Goal: Task Accomplishment & Management: Complete application form

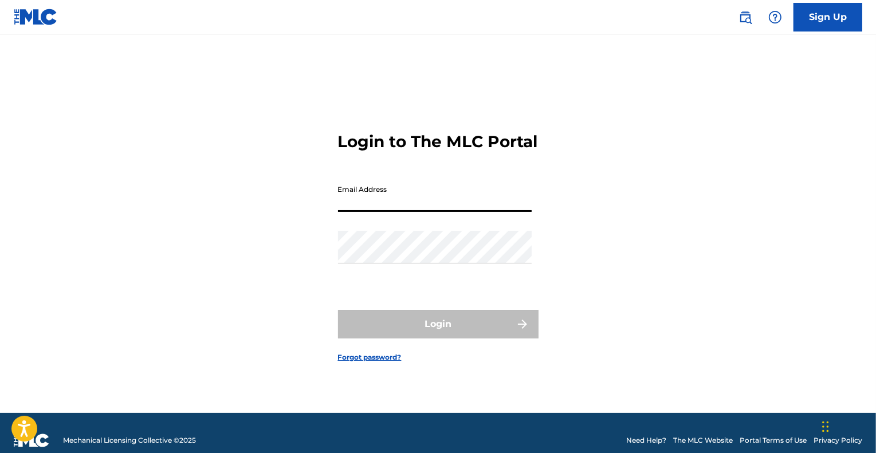
click at [441, 210] on input "Email Address" at bounding box center [435, 195] width 194 height 33
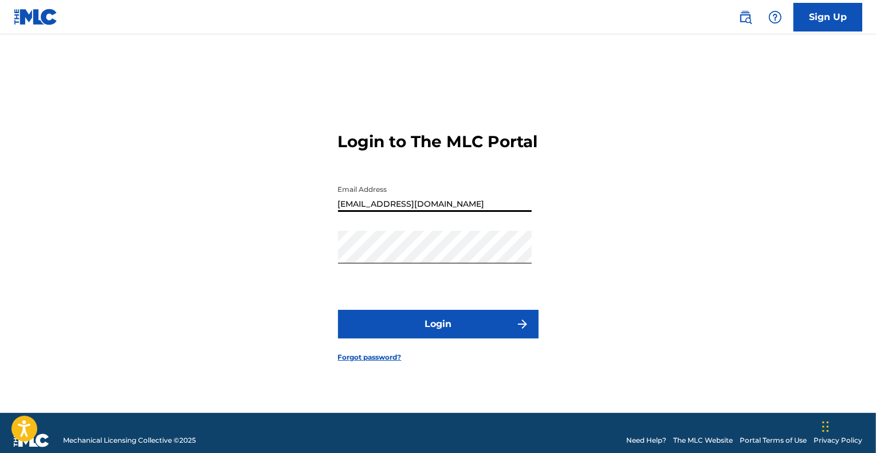
click at [479, 212] on input "[EMAIL_ADDRESS][DOMAIN_NAME]" at bounding box center [435, 195] width 194 height 33
type input "[EMAIL_ADDRESS][DOMAIN_NAME]"
click at [433, 330] on button "Login" at bounding box center [438, 324] width 200 height 29
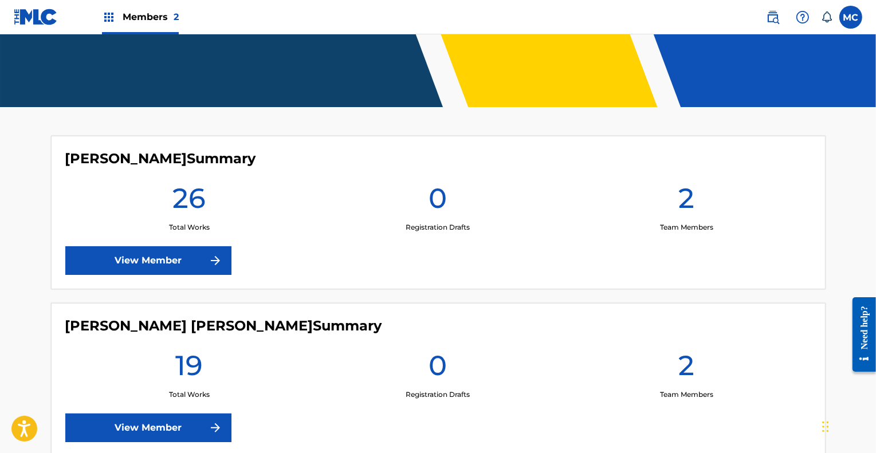
scroll to position [229, 0]
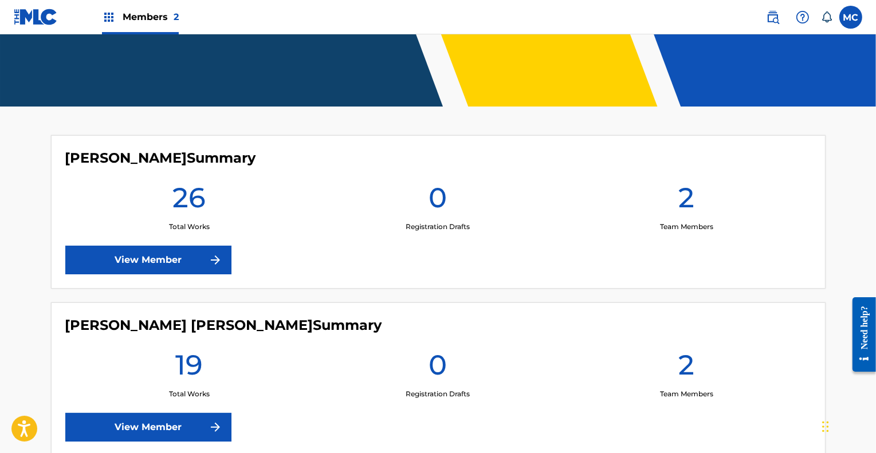
click at [172, 258] on link "View Member" at bounding box center [148, 260] width 166 height 29
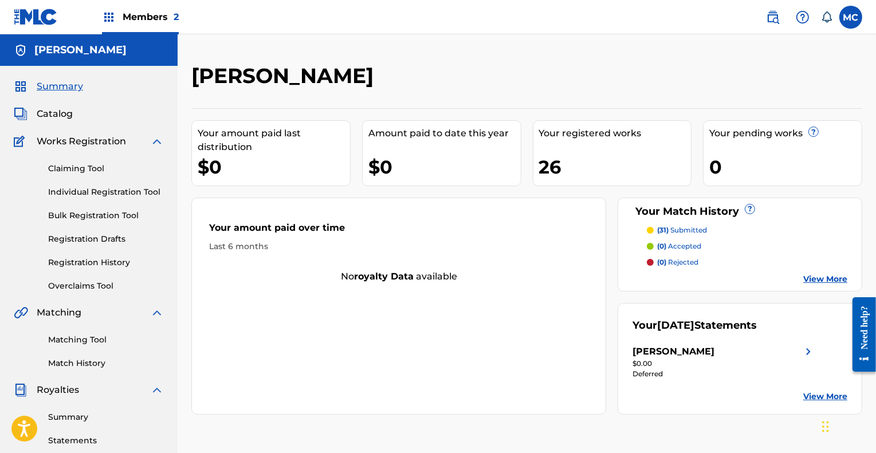
click at [822, 395] on link "View More" at bounding box center [825, 397] width 44 height 12
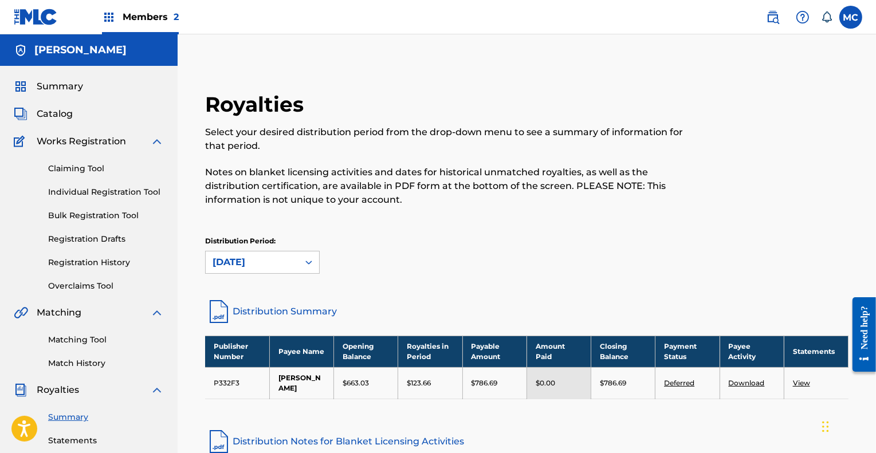
click at [55, 84] on span "Summary" at bounding box center [60, 87] width 46 height 14
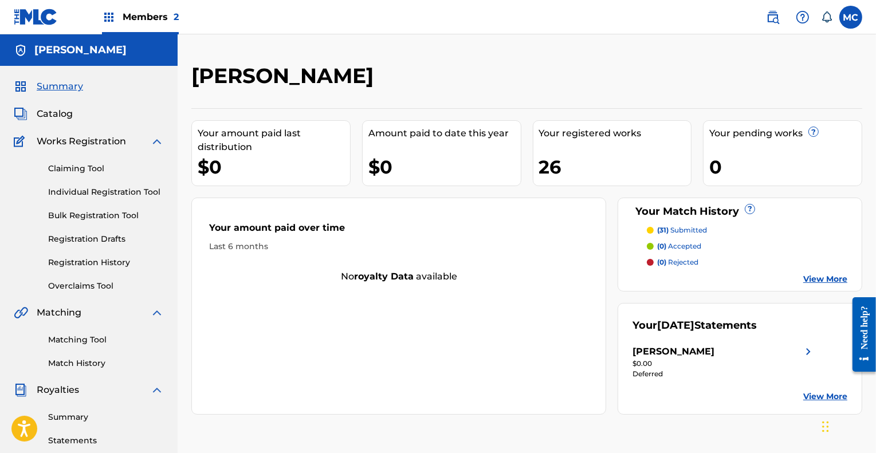
click at [695, 229] on p "(31) submitted" at bounding box center [682, 230] width 50 height 10
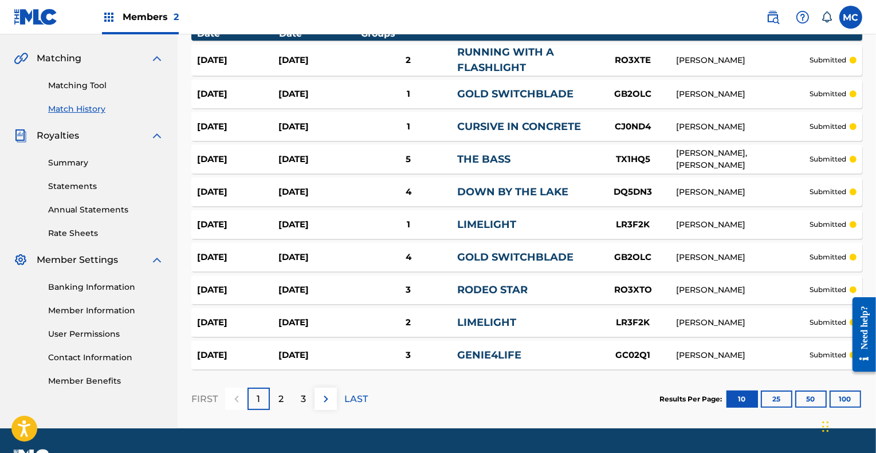
scroll to position [270, 0]
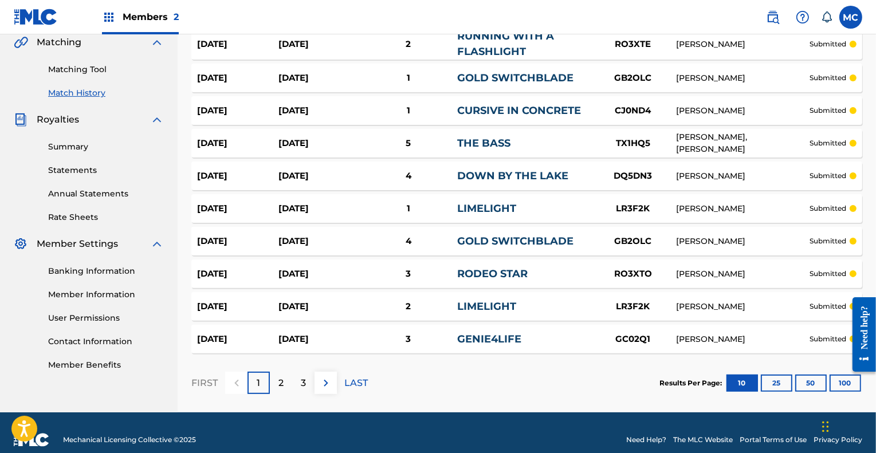
click at [309, 372] on div "3" at bounding box center [303, 383] width 22 height 22
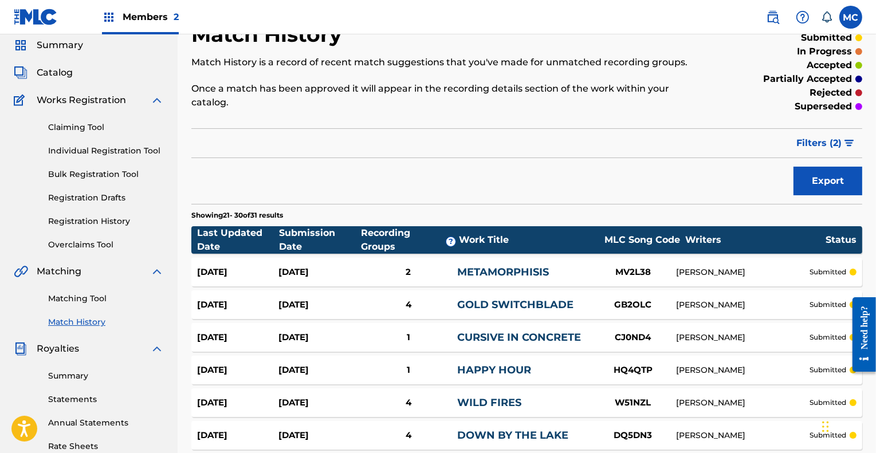
scroll to position [0, 0]
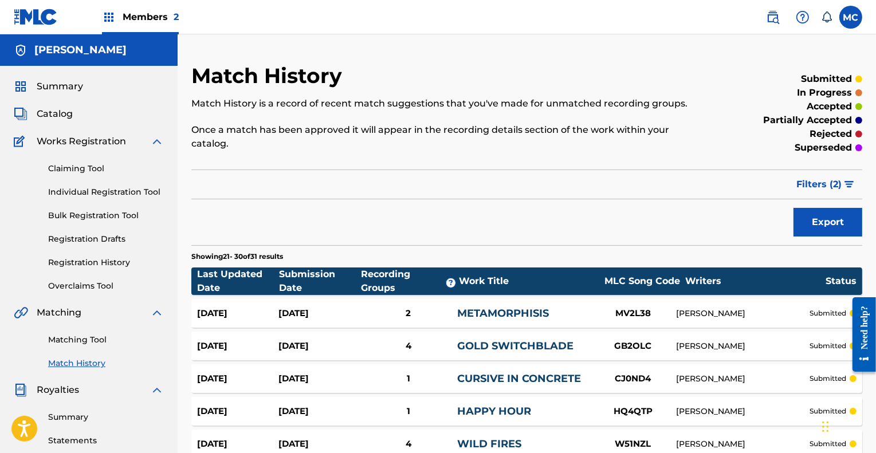
click at [58, 84] on span "Summary" at bounding box center [60, 87] width 46 height 14
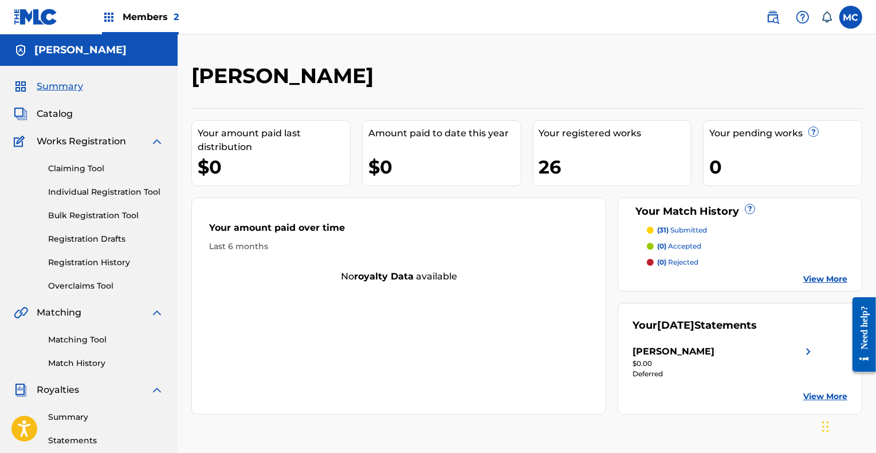
click at [63, 114] on span "Catalog" at bounding box center [55, 114] width 36 height 14
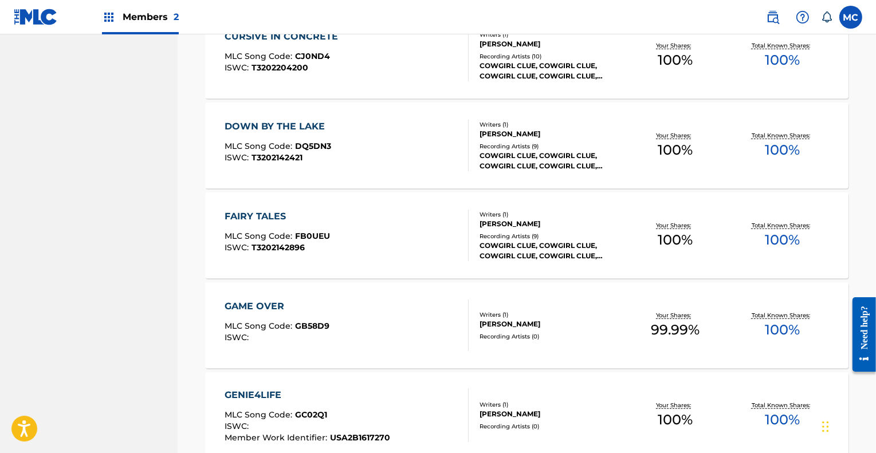
scroll to position [678, 0]
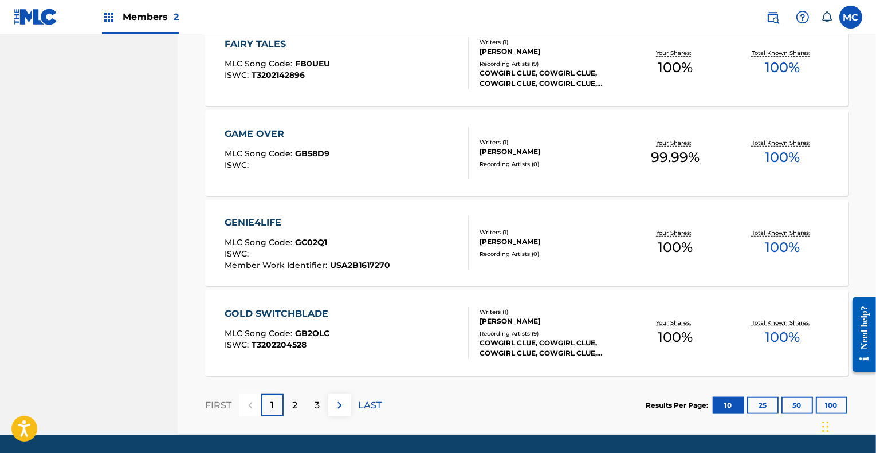
click at [300, 406] on div "2" at bounding box center [294, 405] width 22 height 22
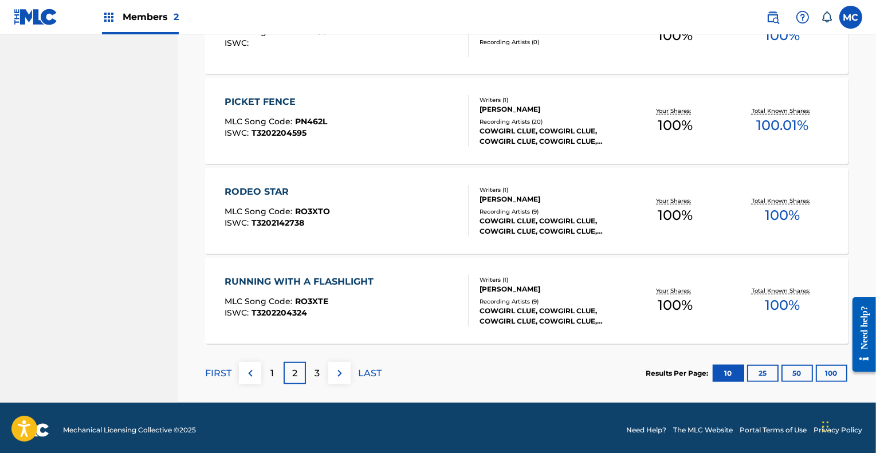
scroll to position [886, 0]
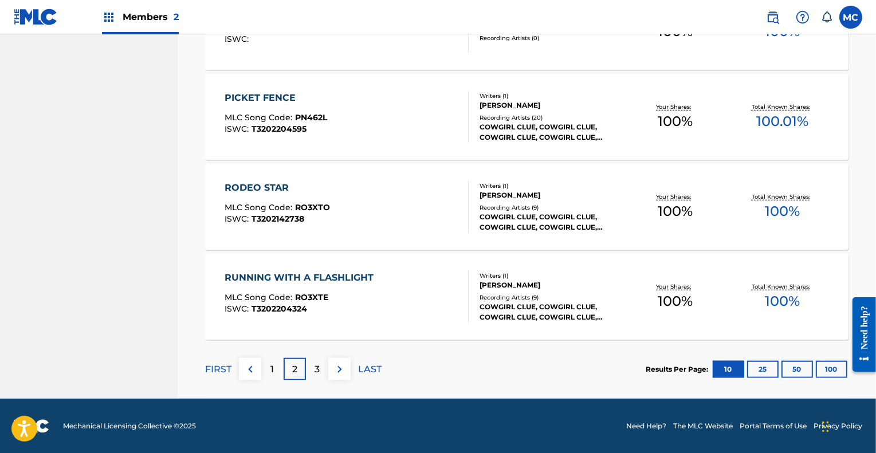
click at [320, 369] on div "3" at bounding box center [317, 369] width 22 height 22
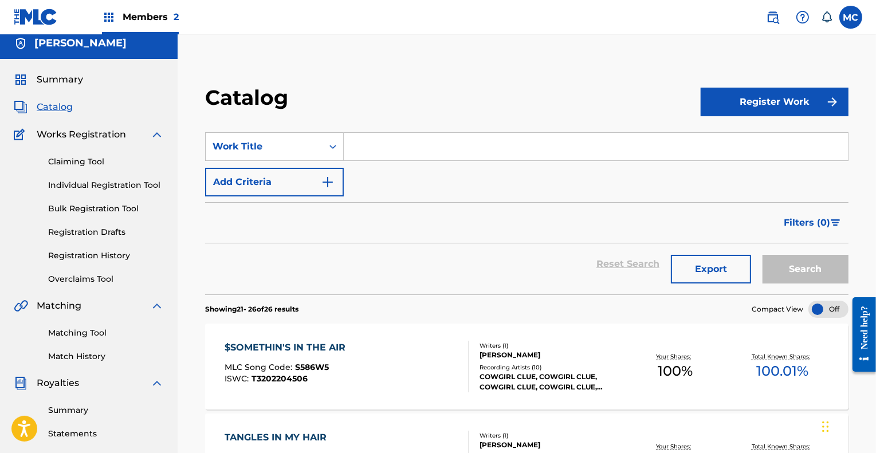
scroll to position [0, 0]
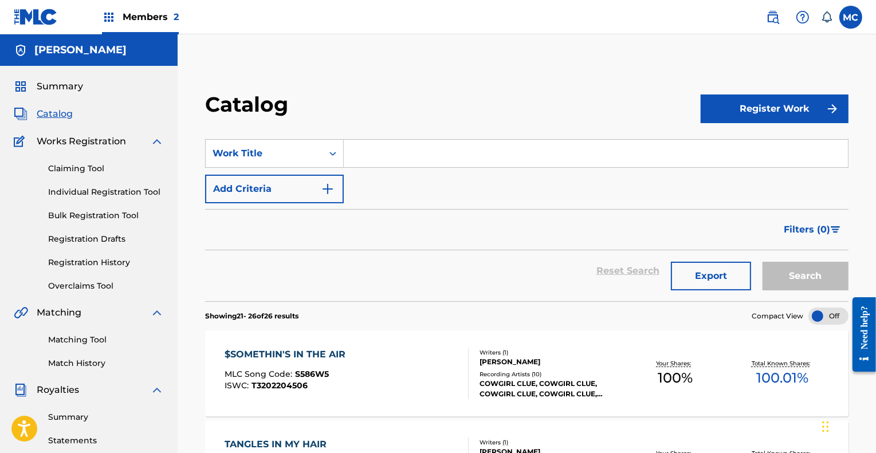
click at [105, 15] on img at bounding box center [109, 17] width 14 height 14
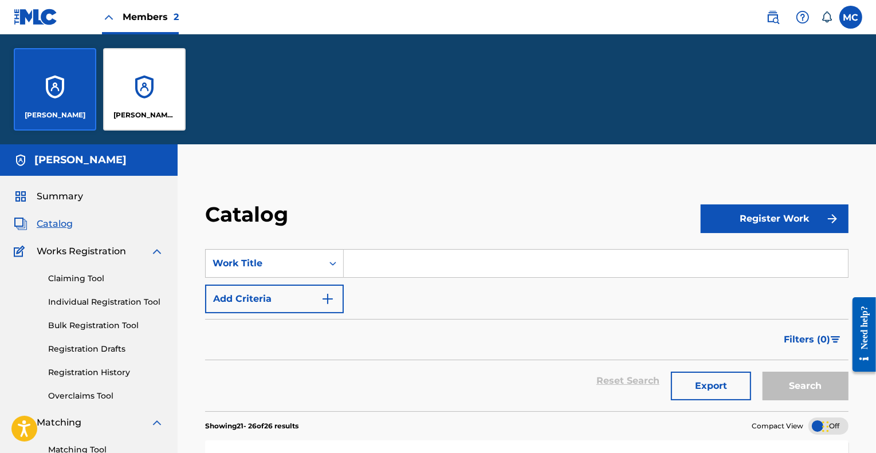
click at [143, 88] on div "[PERSON_NAME] [PERSON_NAME]" at bounding box center [144, 89] width 82 height 82
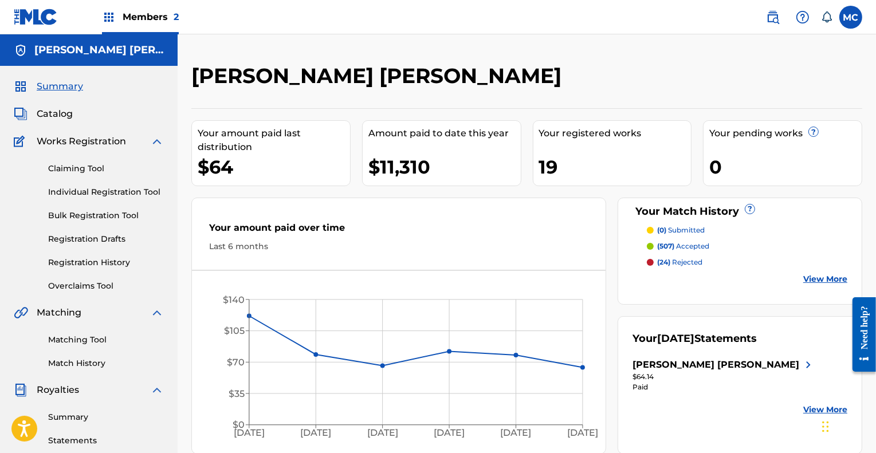
click at [53, 111] on span "Catalog" at bounding box center [55, 114] width 36 height 14
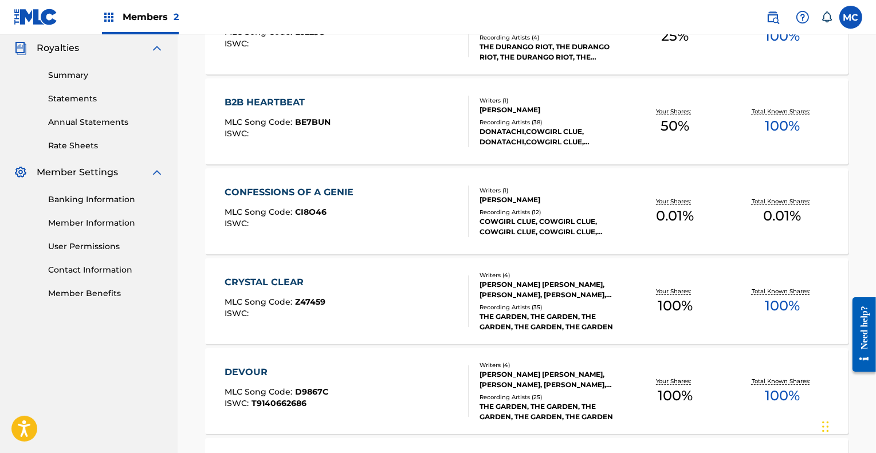
scroll to position [342, 0]
click at [127, 19] on span "Members 2" at bounding box center [151, 16] width 56 height 13
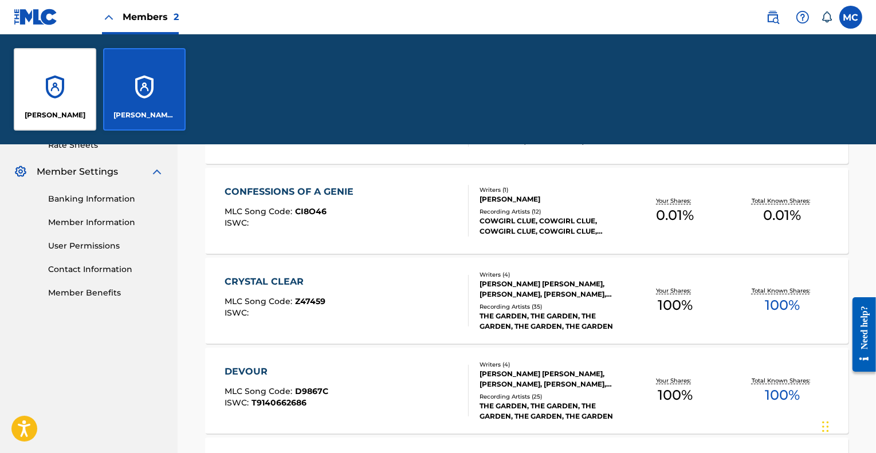
click at [56, 76] on div "[PERSON_NAME]" at bounding box center [55, 89] width 82 height 82
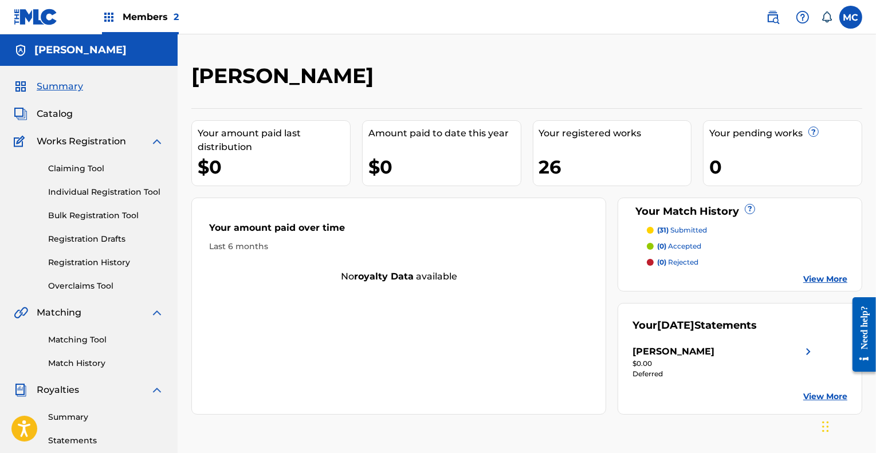
click at [63, 108] on div "Summary Catalog Works Registration Claiming Tool Individual Registration Tool B…" at bounding box center [89, 360] width 178 height 589
click at [63, 113] on span "Catalog" at bounding box center [55, 114] width 36 height 14
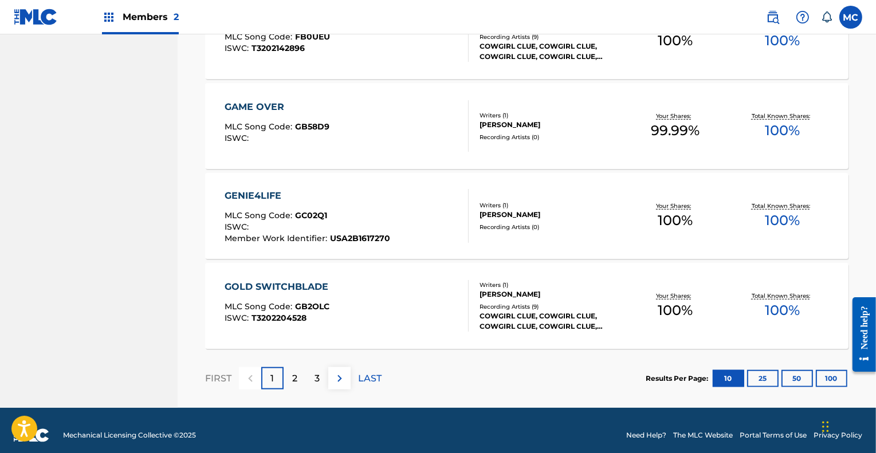
scroll to position [886, 0]
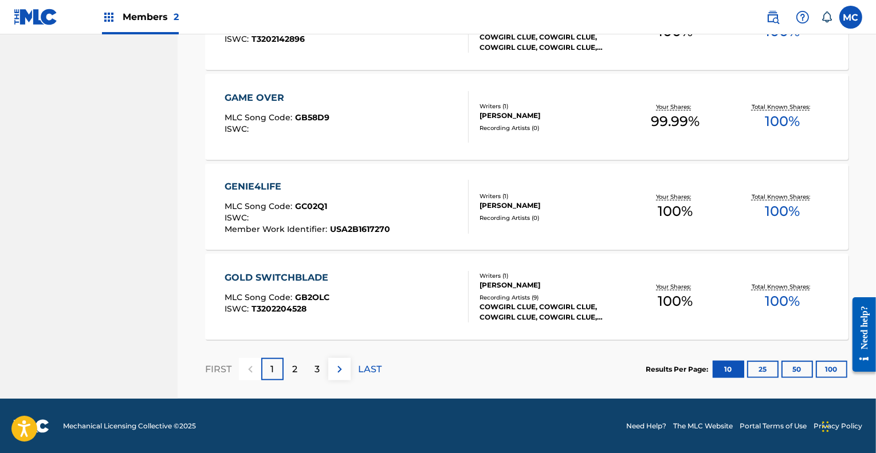
click at [297, 368] on p "2" at bounding box center [294, 370] width 5 height 14
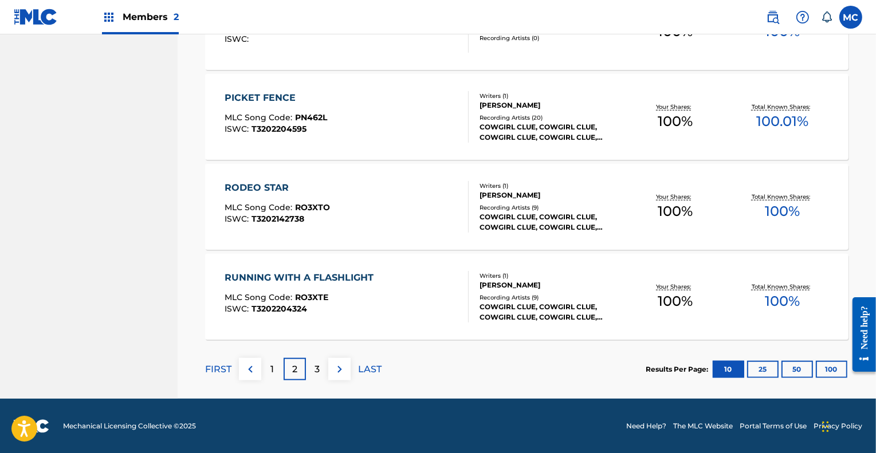
click at [316, 364] on p "3" at bounding box center [316, 370] width 5 height 14
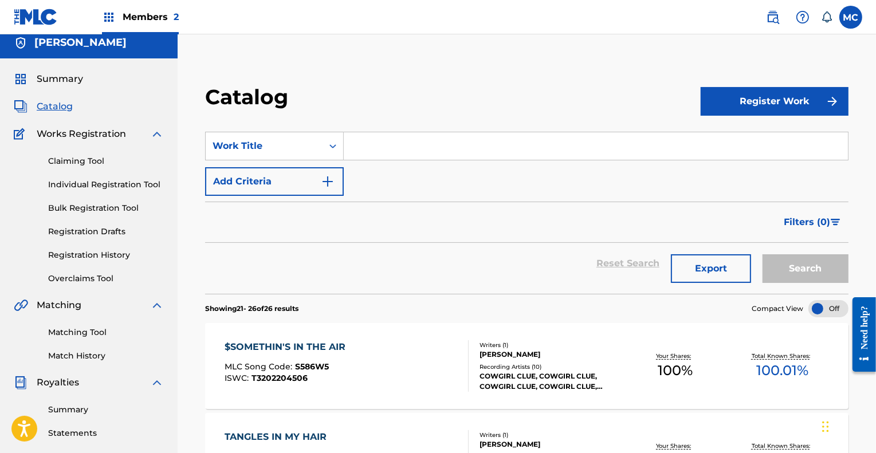
scroll to position [0, 0]
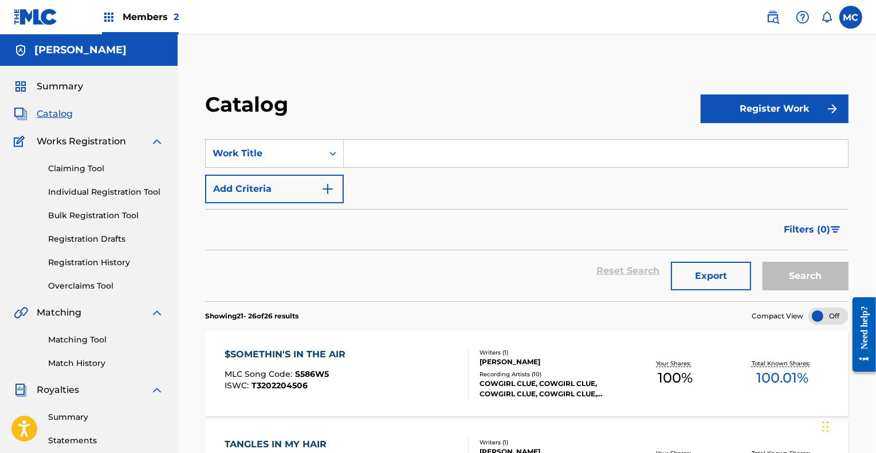
click at [88, 167] on link "Claiming Tool" at bounding box center [106, 169] width 116 height 12
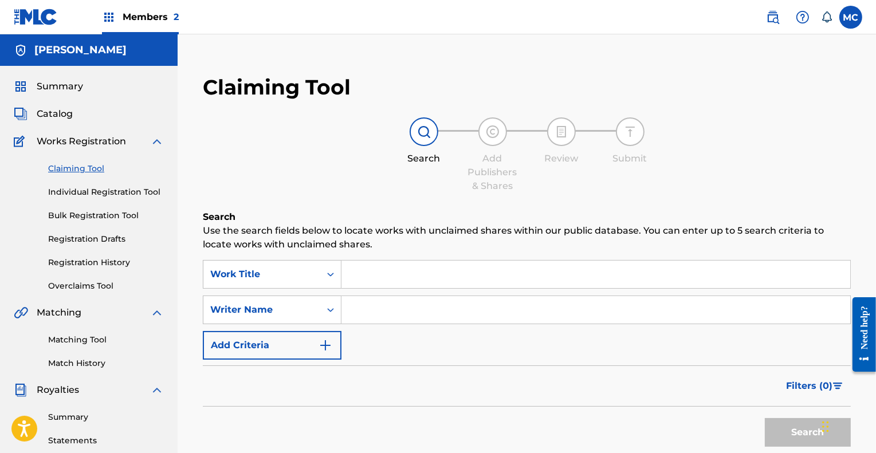
click at [375, 273] on input "Search Form" at bounding box center [595, 274] width 509 height 27
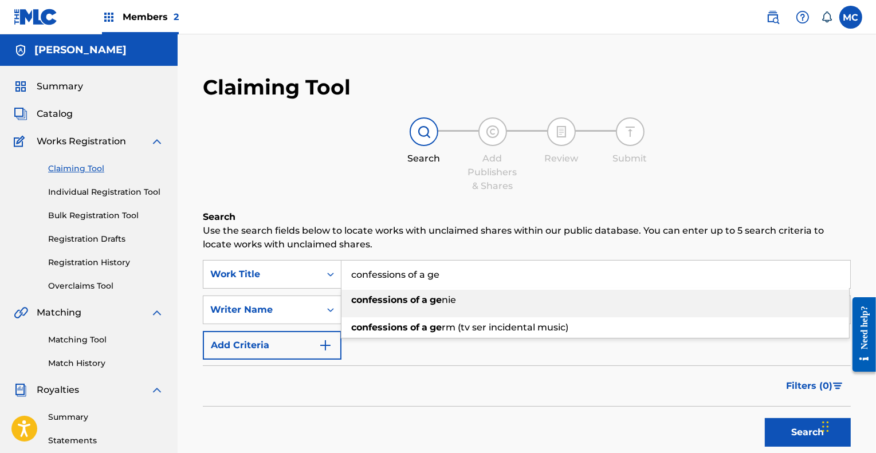
click at [385, 302] on strong "confessions" at bounding box center [379, 299] width 57 height 11
type input "confessions of a genie"
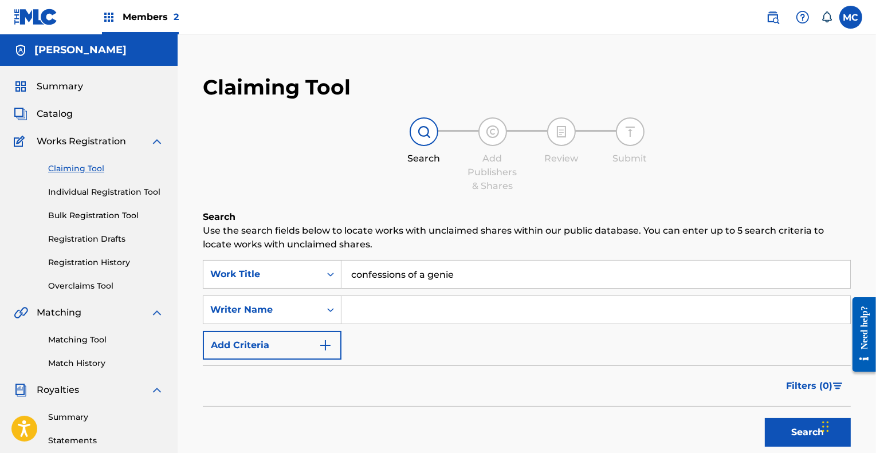
click at [796, 431] on button "Search" at bounding box center [808, 432] width 86 height 29
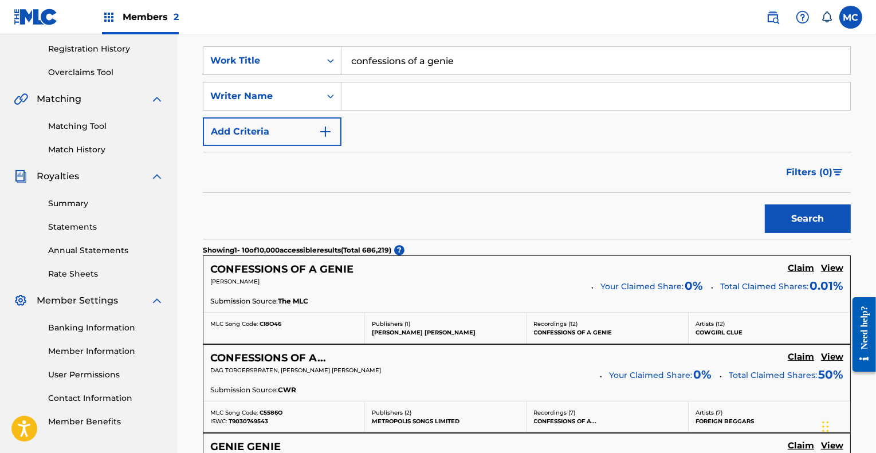
scroll to position [214, 0]
click at [799, 265] on h5 "Claim" at bounding box center [800, 267] width 26 height 11
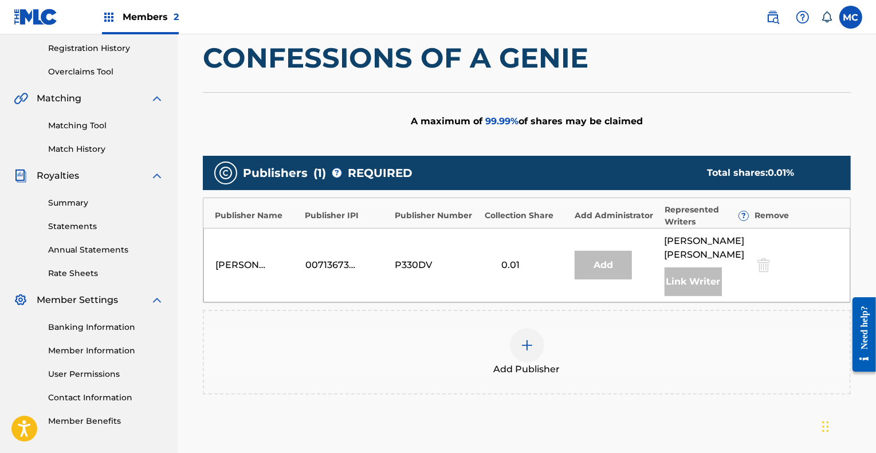
click at [521, 345] on img at bounding box center [527, 345] width 14 height 14
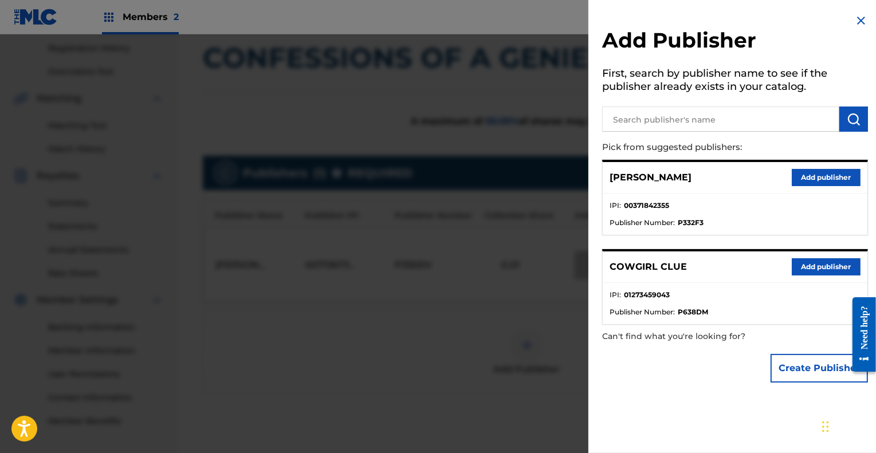
click at [820, 266] on button "Add publisher" at bounding box center [825, 266] width 69 height 17
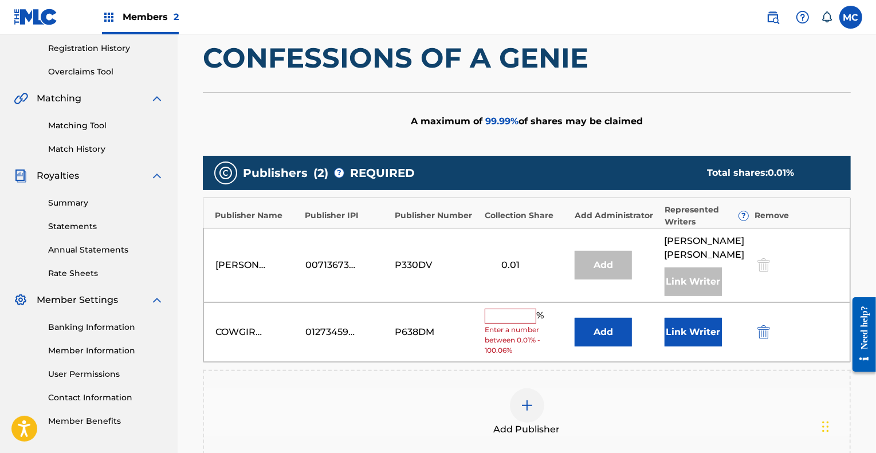
click at [605, 333] on button "Add" at bounding box center [602, 332] width 57 height 29
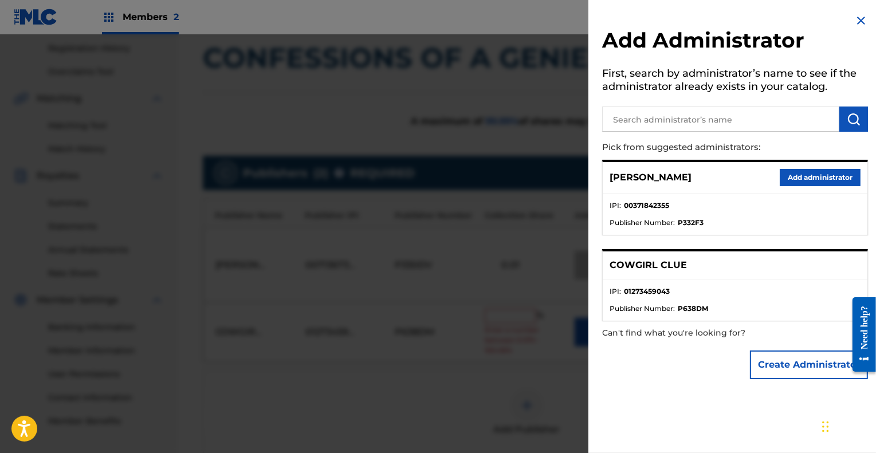
click at [822, 173] on button "Add administrator" at bounding box center [819, 177] width 81 height 17
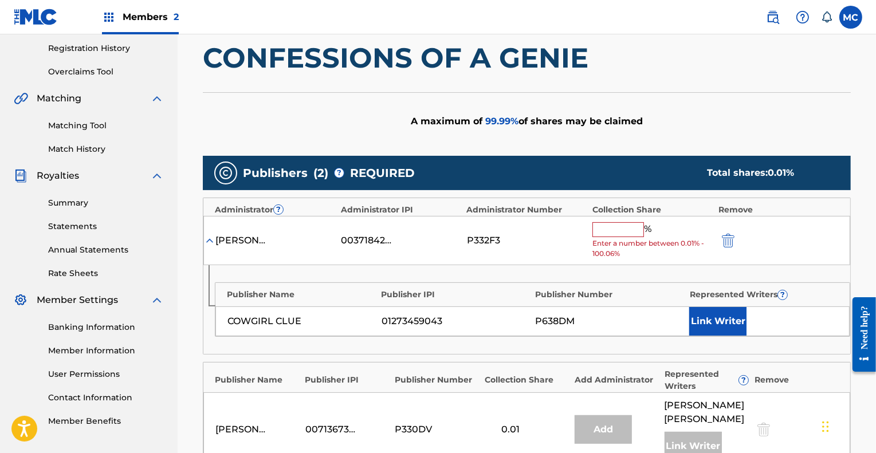
click at [718, 317] on button "Link Writer" at bounding box center [717, 321] width 57 height 29
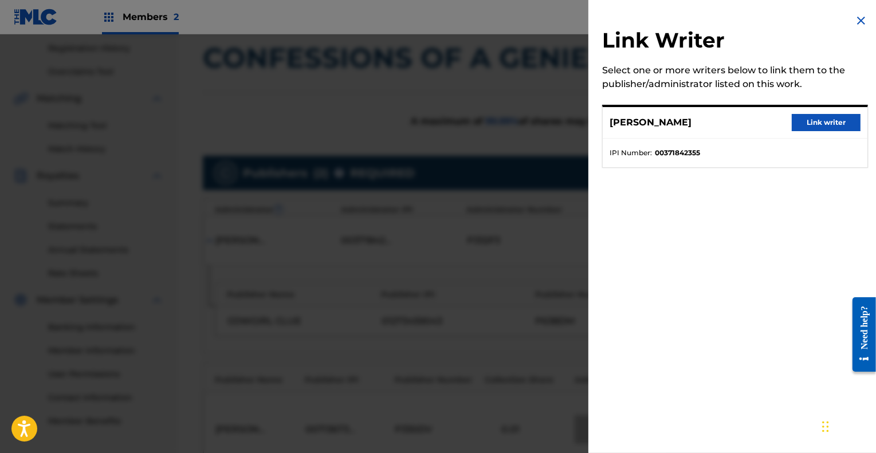
click at [822, 117] on button "Link writer" at bounding box center [825, 122] width 69 height 17
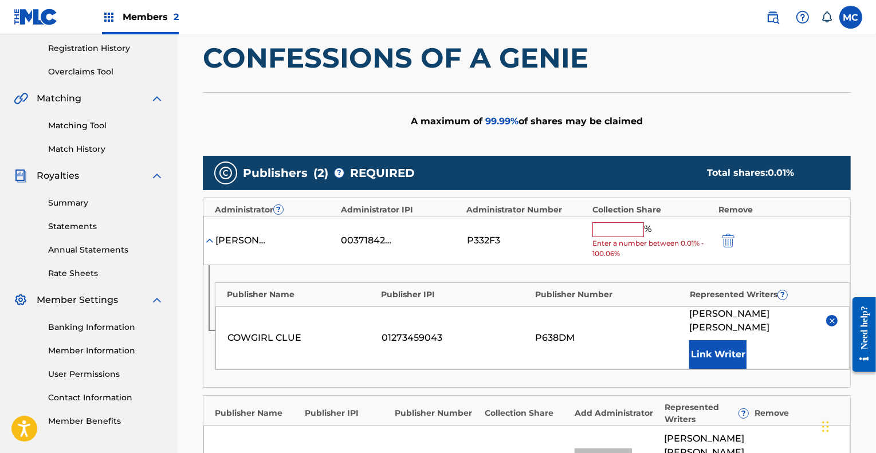
click at [620, 227] on input "text" at bounding box center [618, 229] width 52 height 15
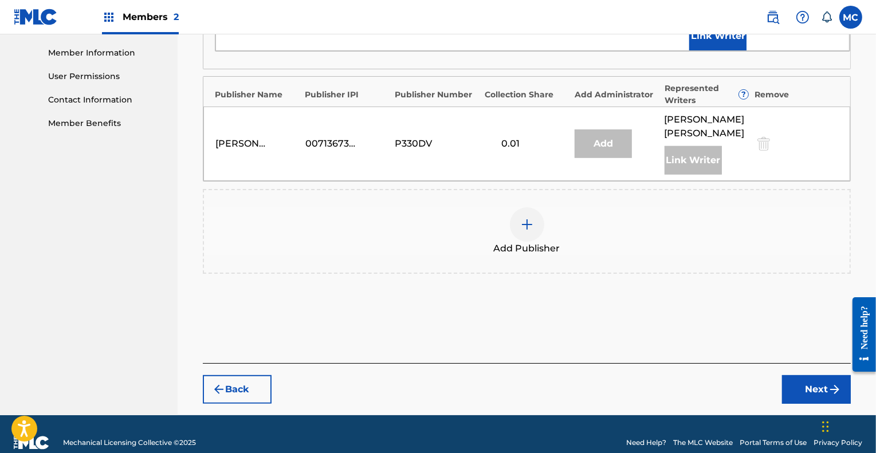
scroll to position [513, 0]
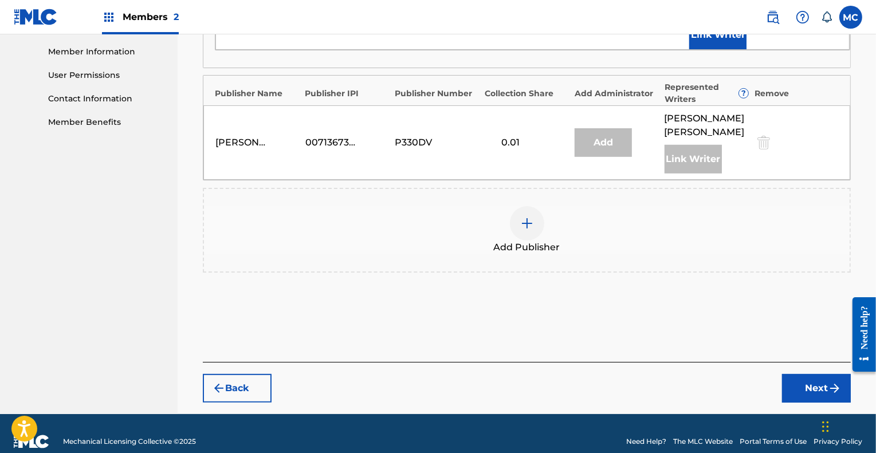
type input "100"
click at [817, 374] on button "Next" at bounding box center [816, 388] width 69 height 29
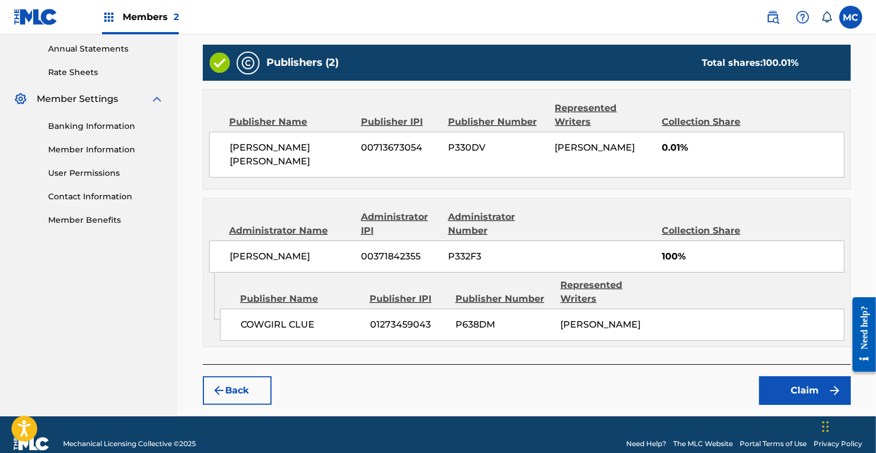
scroll to position [417, 0]
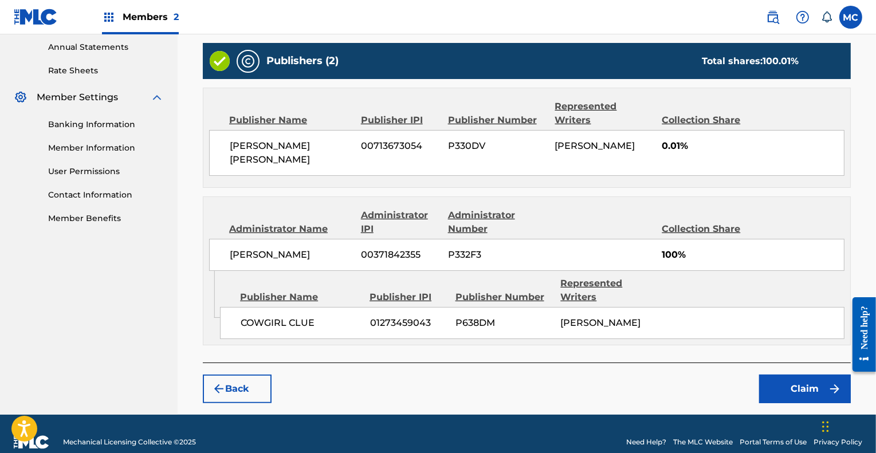
click at [799, 375] on button "Claim" at bounding box center [805, 389] width 92 height 29
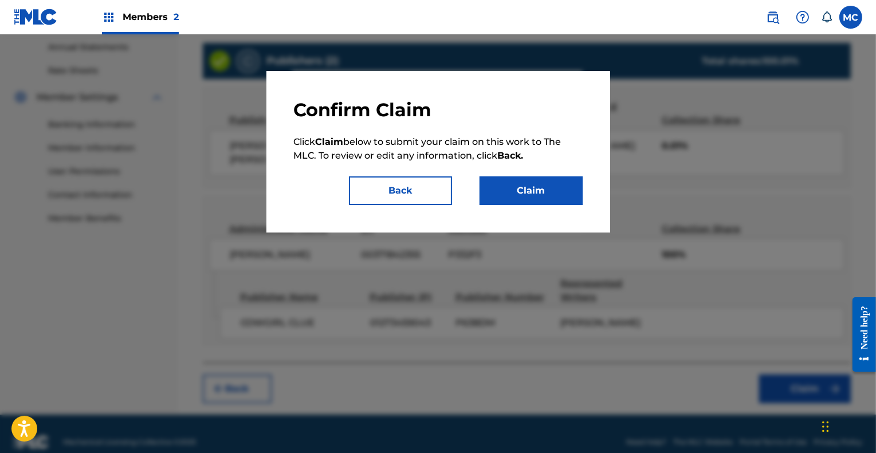
click at [553, 190] on button "Claim" at bounding box center [530, 190] width 103 height 29
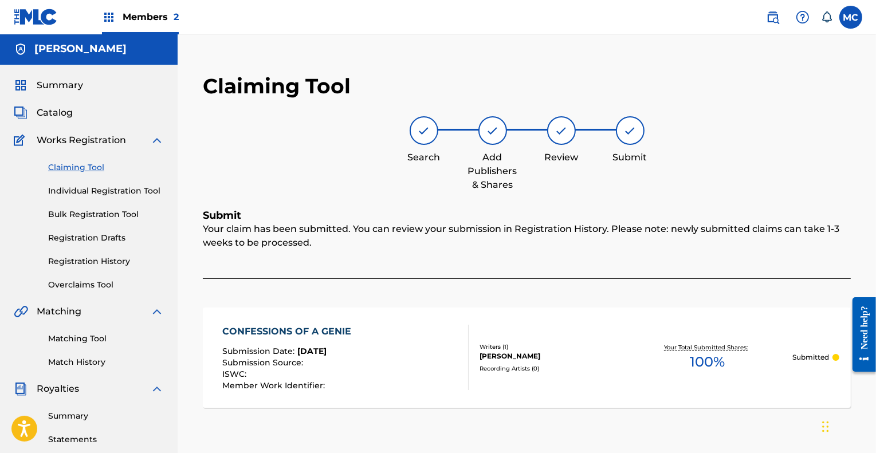
scroll to position [0, 0]
click at [132, 17] on span "Members 2" at bounding box center [151, 16] width 56 height 13
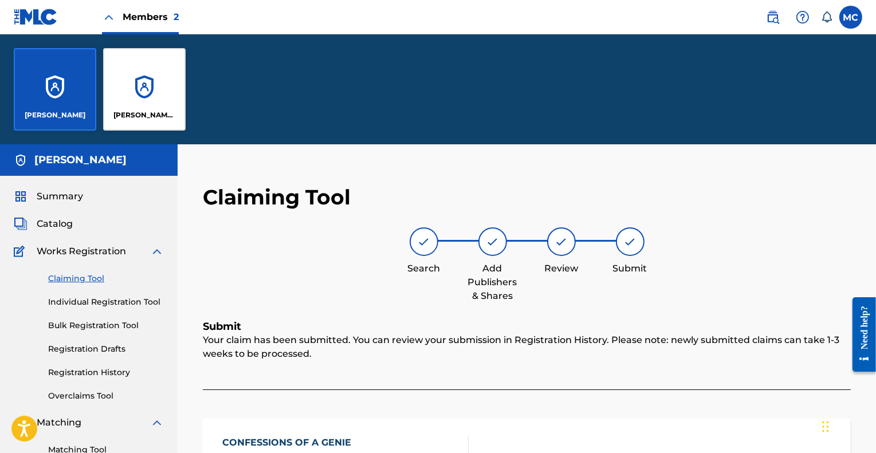
click at [146, 81] on div "[PERSON_NAME] [PERSON_NAME]" at bounding box center [144, 89] width 82 height 82
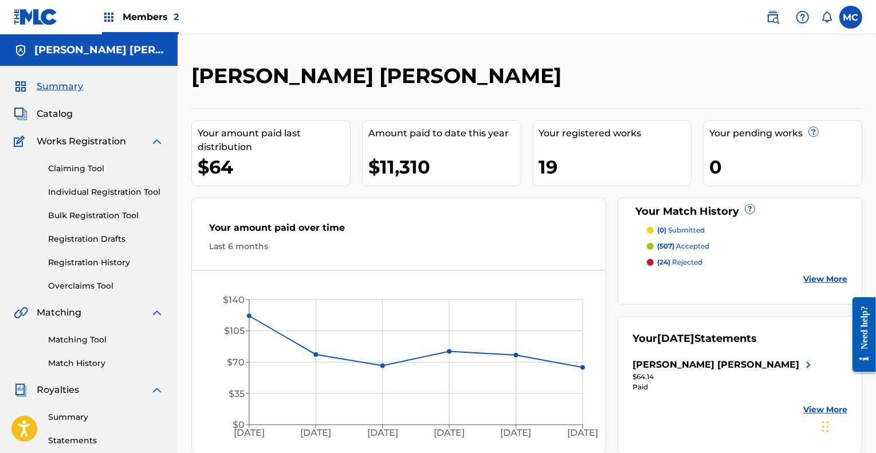
click at [56, 113] on span "Catalog" at bounding box center [55, 114] width 36 height 14
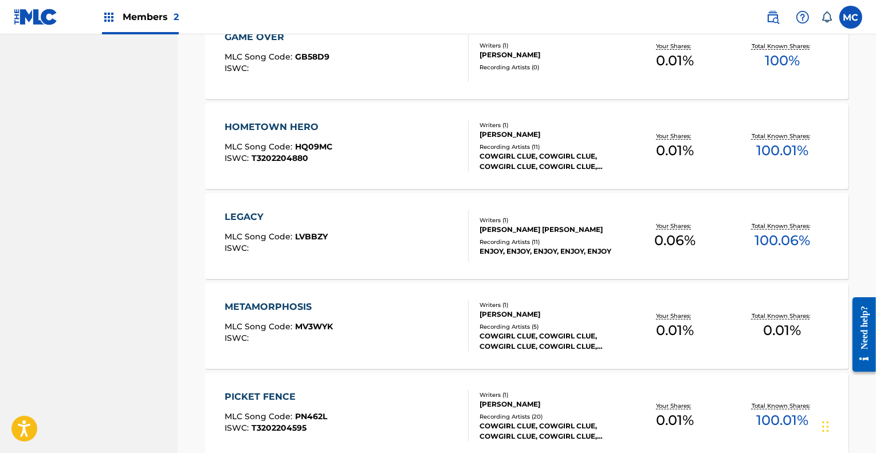
scroll to position [766, 0]
click at [132, 12] on span "Members 2" at bounding box center [151, 16] width 56 height 13
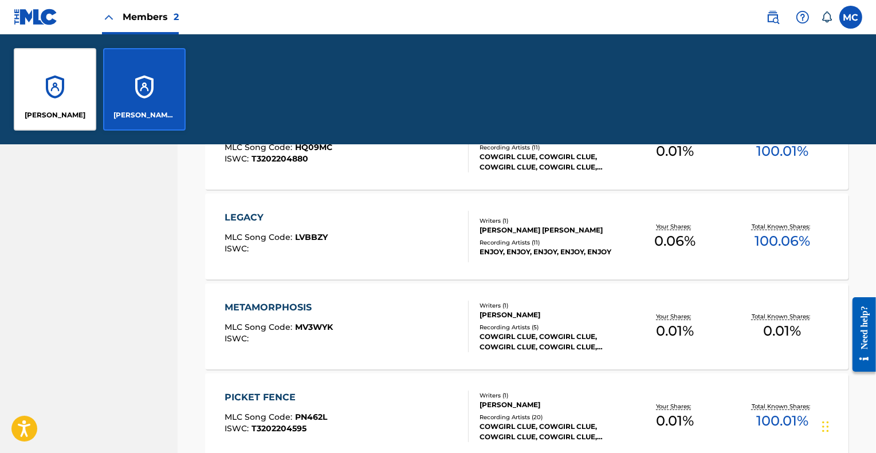
click at [52, 85] on div "[PERSON_NAME]" at bounding box center [55, 89] width 82 height 82
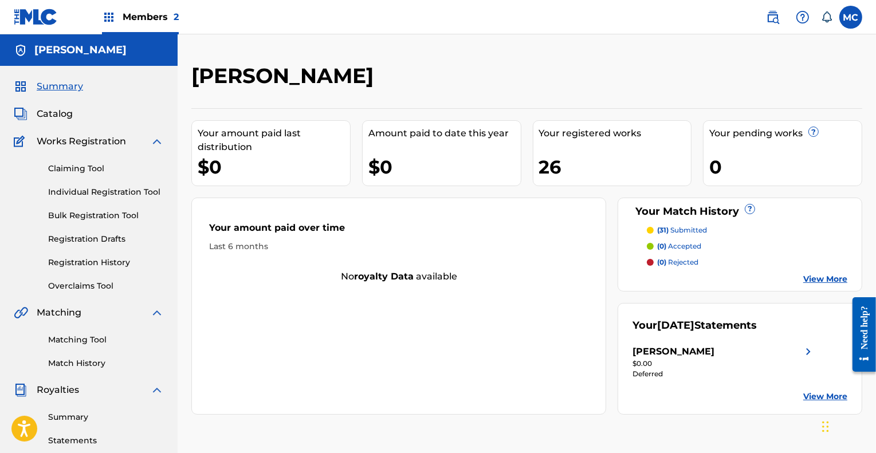
click at [52, 111] on span "Catalog" at bounding box center [55, 114] width 36 height 14
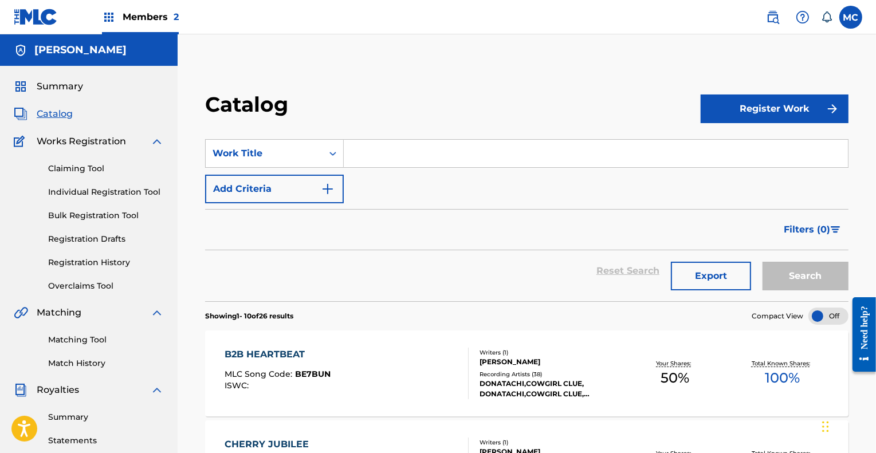
click at [52, 86] on span "Summary" at bounding box center [60, 87] width 46 height 14
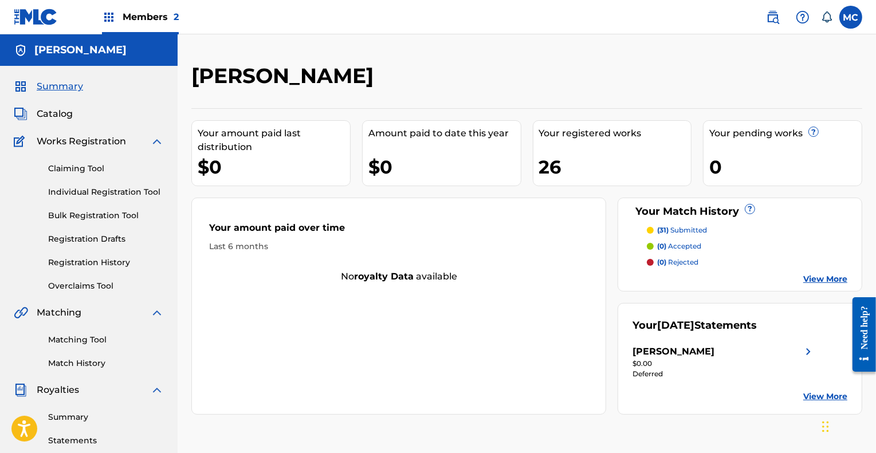
click at [54, 113] on span "Catalog" at bounding box center [55, 114] width 36 height 14
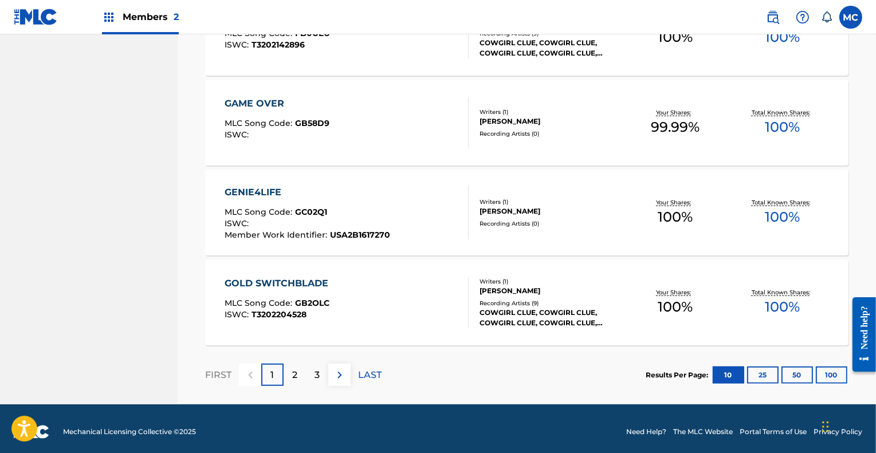
scroll to position [886, 0]
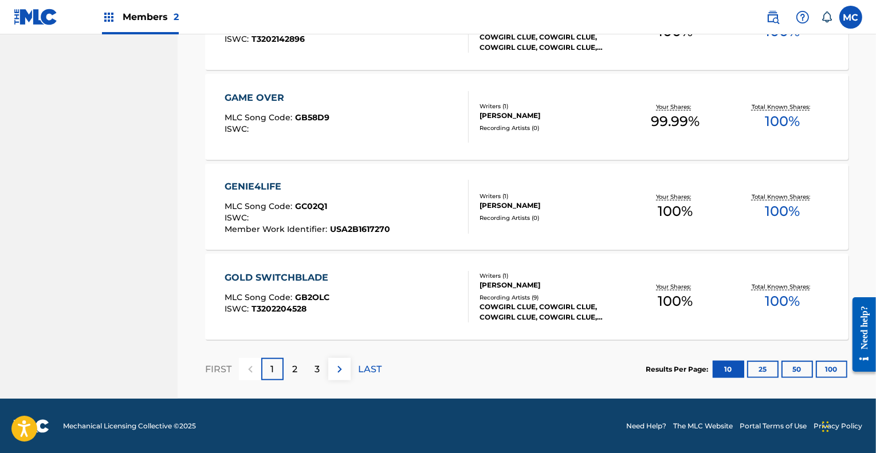
click at [292, 367] on div "2" at bounding box center [294, 369] width 22 height 22
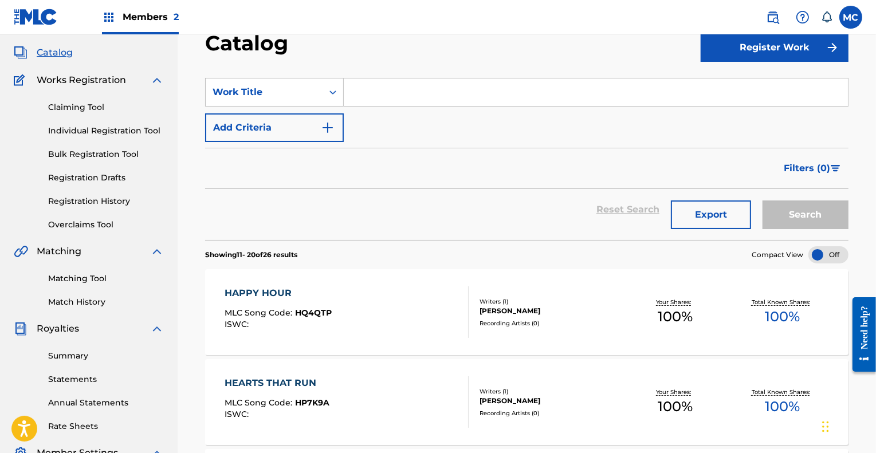
scroll to position [0, 0]
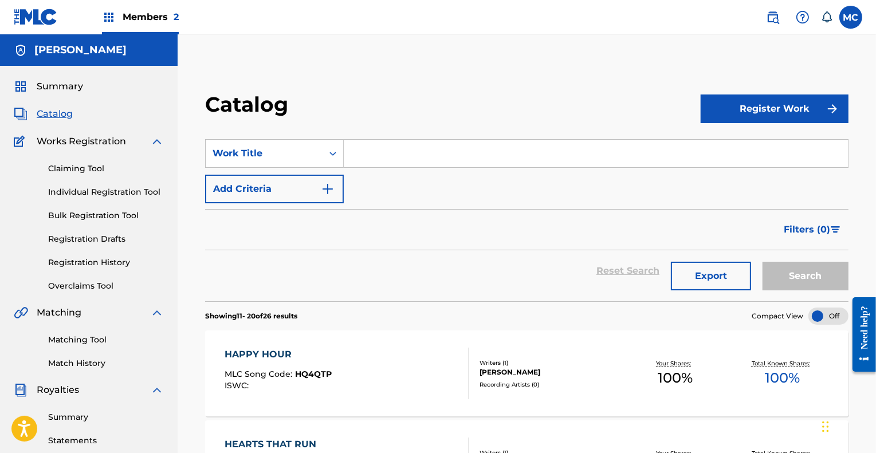
click at [75, 163] on link "Claiming Tool" at bounding box center [106, 169] width 116 height 12
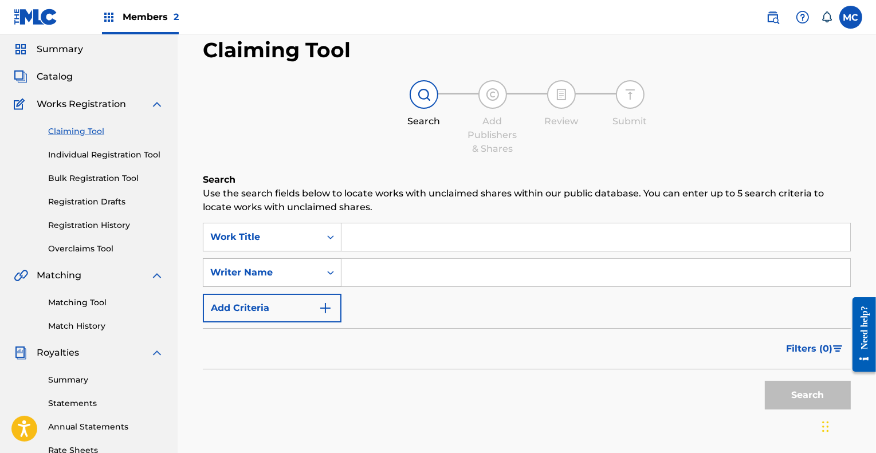
click at [318, 287] on div "Writer Name" at bounding box center [272, 272] width 139 height 29
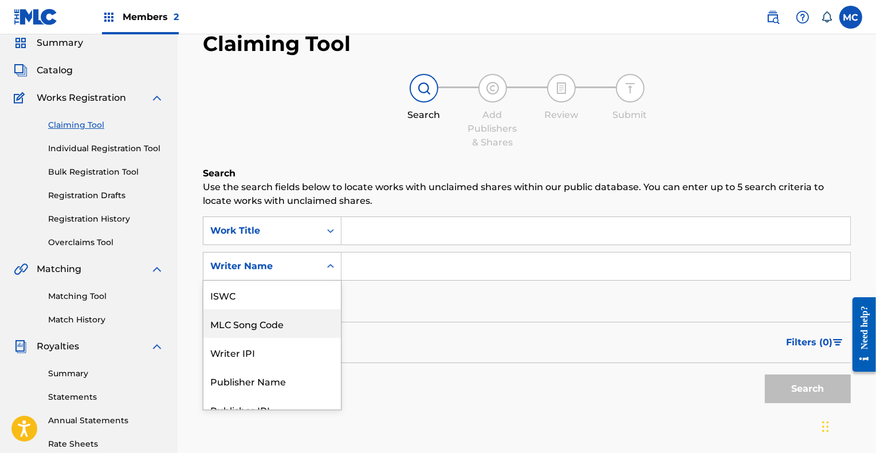
scroll to position [29, 0]
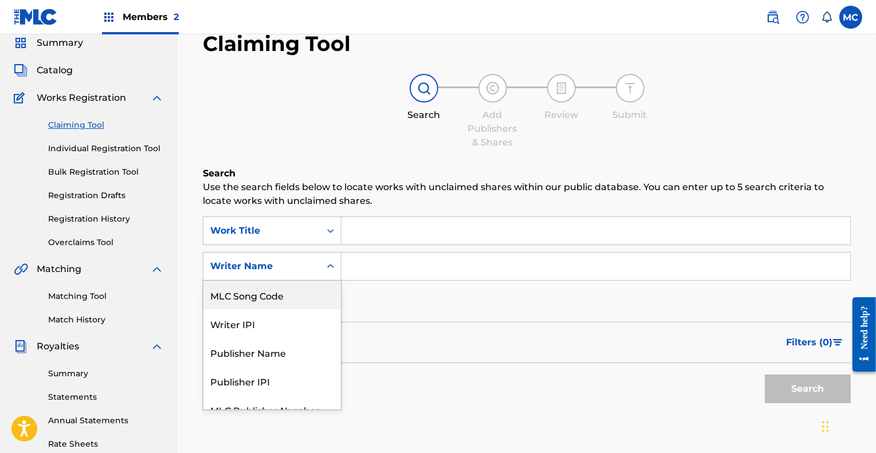
click at [416, 269] on input "Search Form" at bounding box center [595, 266] width 509 height 27
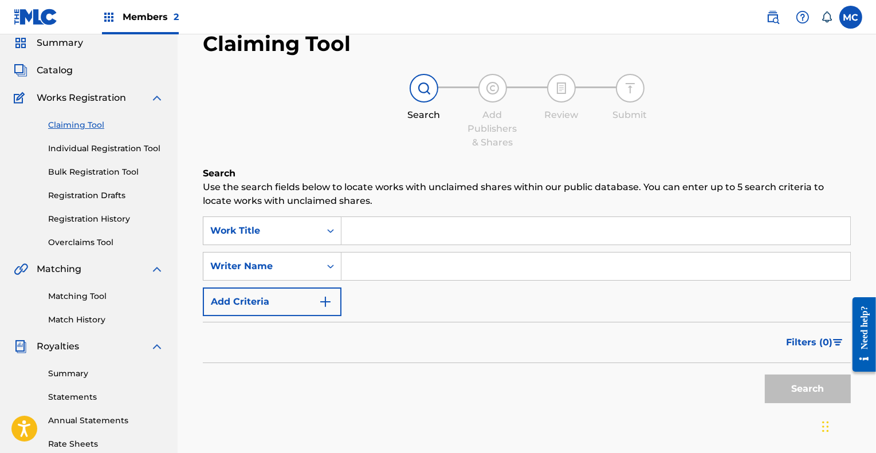
type input "[PERSON_NAME]"
click at [793, 389] on button "Search" at bounding box center [808, 389] width 86 height 29
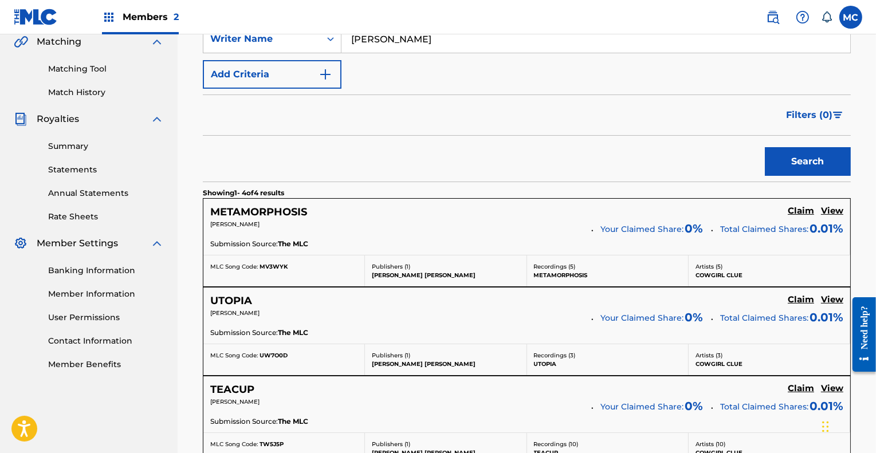
scroll to position [271, 0]
click at [803, 209] on h5 "Claim" at bounding box center [800, 210] width 26 height 11
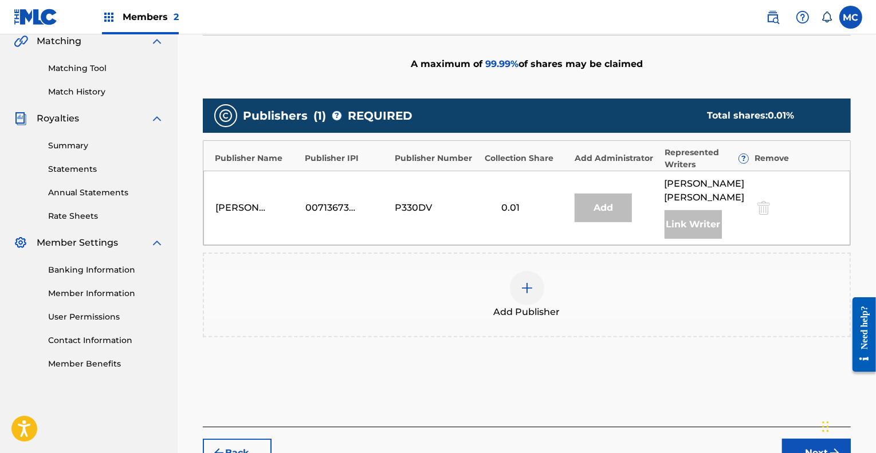
click at [525, 286] on img at bounding box center [527, 288] width 14 height 14
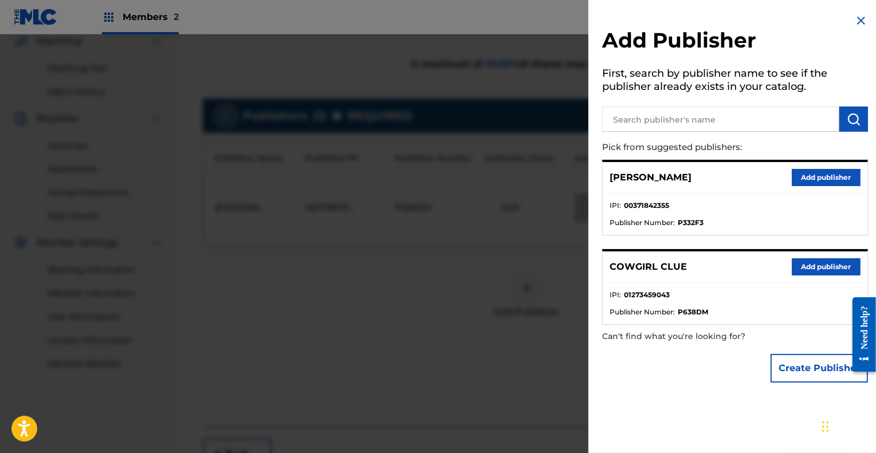
click at [825, 267] on button "Add publisher" at bounding box center [825, 266] width 69 height 17
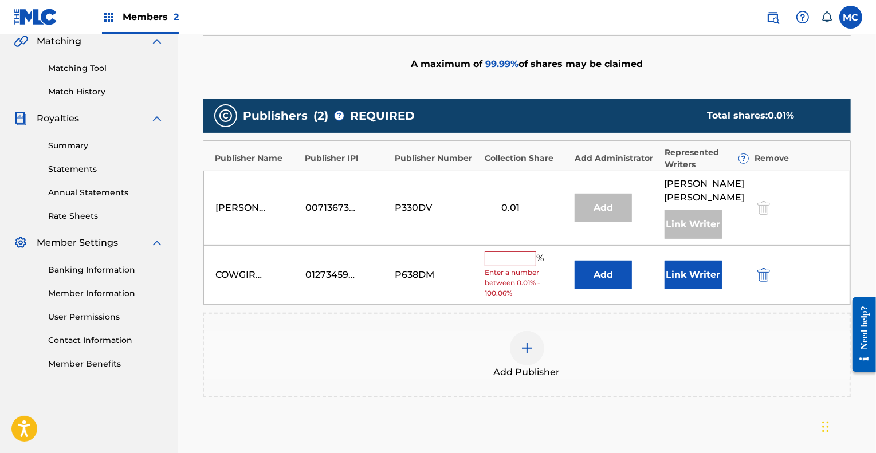
click at [608, 274] on button "Add" at bounding box center [602, 275] width 57 height 29
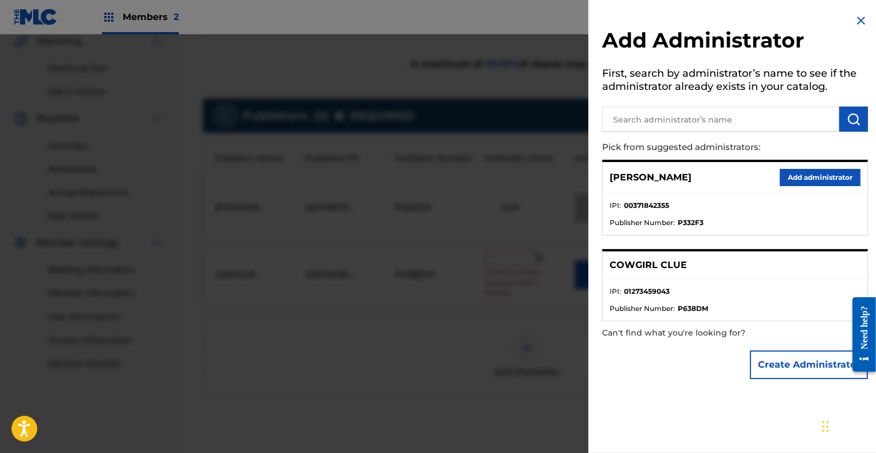
click at [820, 174] on button "Add administrator" at bounding box center [819, 177] width 81 height 17
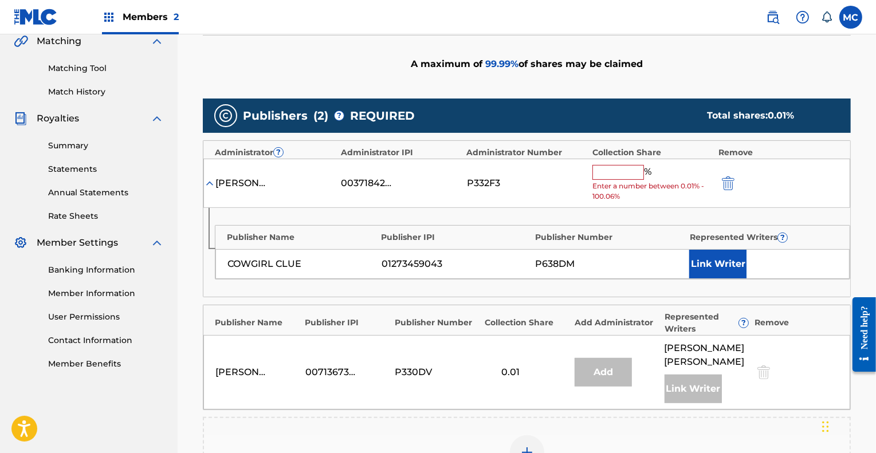
click at [724, 258] on button "Link Writer" at bounding box center [717, 264] width 57 height 29
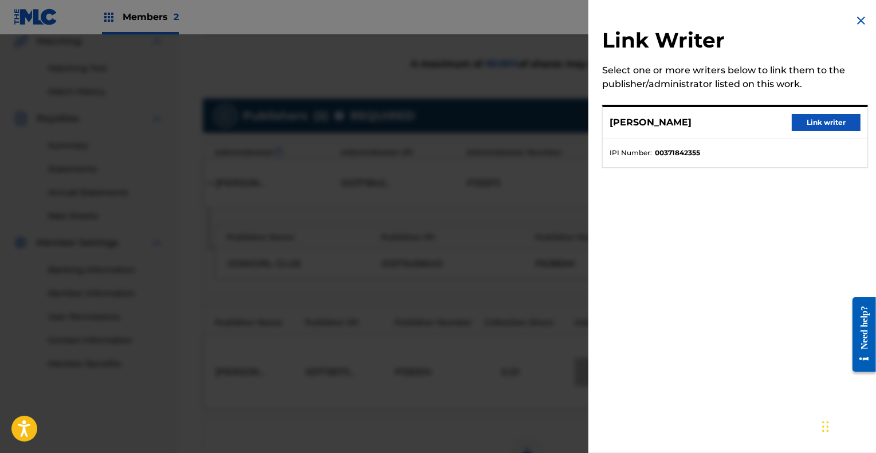
click at [824, 125] on button "Link writer" at bounding box center [825, 122] width 69 height 17
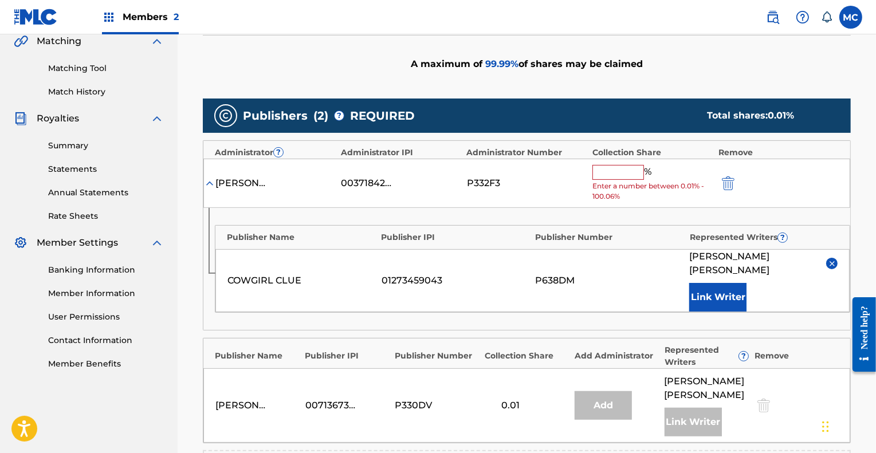
click at [619, 169] on input "text" at bounding box center [618, 172] width 52 height 15
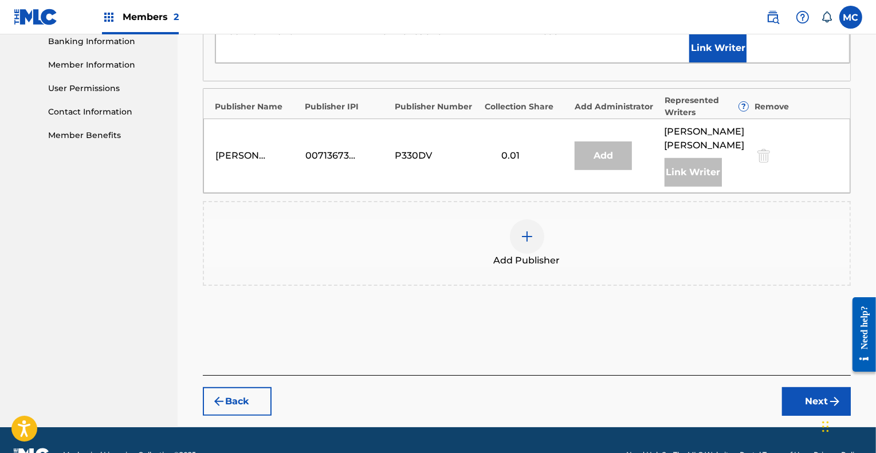
scroll to position [501, 0]
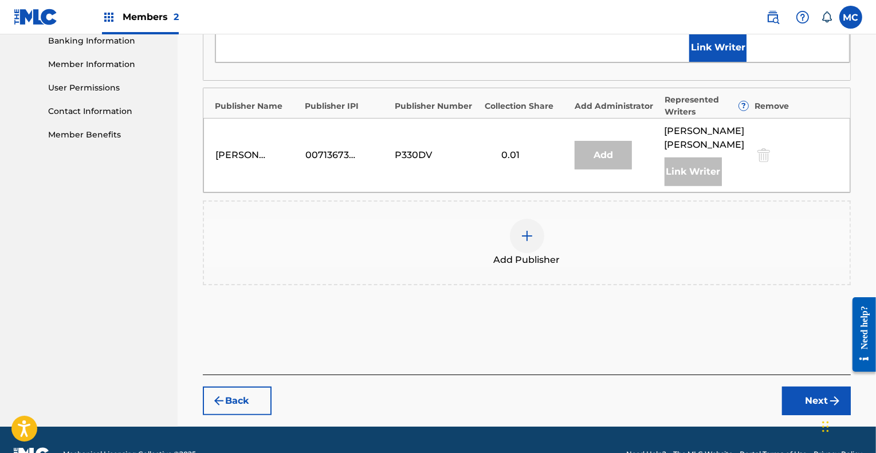
type input "100"
click at [684, 308] on div "Publishers ( 2 ) ? REQUIRED Total shares: 100.01 % Administrator ? Administrato…" at bounding box center [527, 94] width 648 height 460
click at [808, 387] on button "Next" at bounding box center [816, 401] width 69 height 29
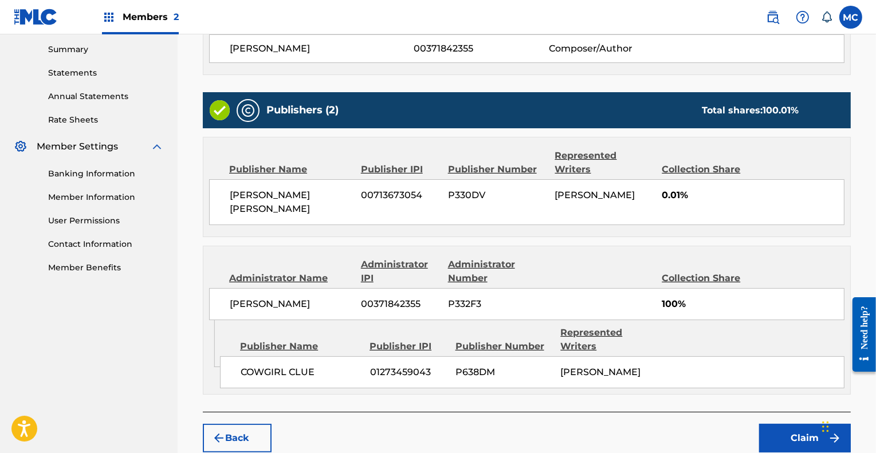
scroll to position [417, 0]
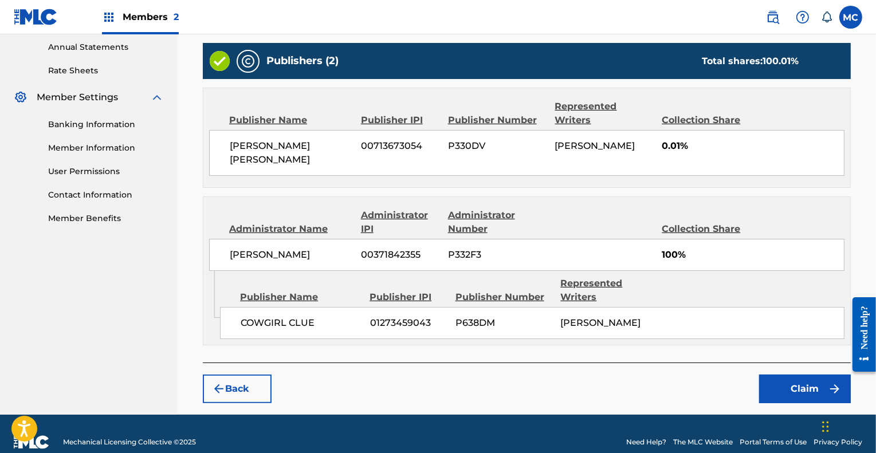
click at [818, 375] on button "Claim" at bounding box center [805, 389] width 92 height 29
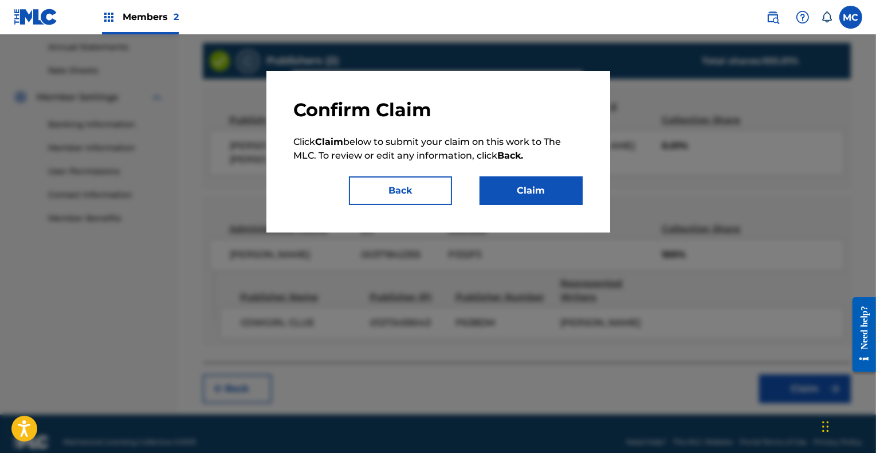
click at [534, 185] on button "Claim" at bounding box center [530, 190] width 103 height 29
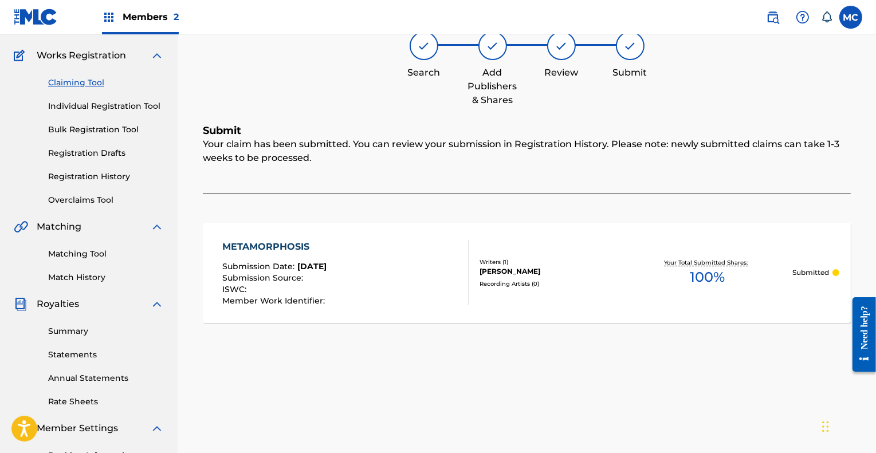
scroll to position [85, 0]
click at [79, 78] on link "Claiming Tool" at bounding box center [106, 83] width 116 height 12
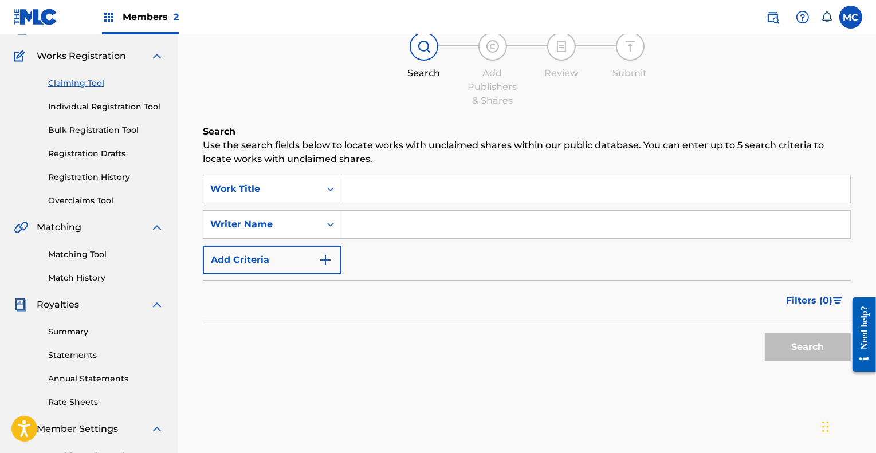
scroll to position [0, 0]
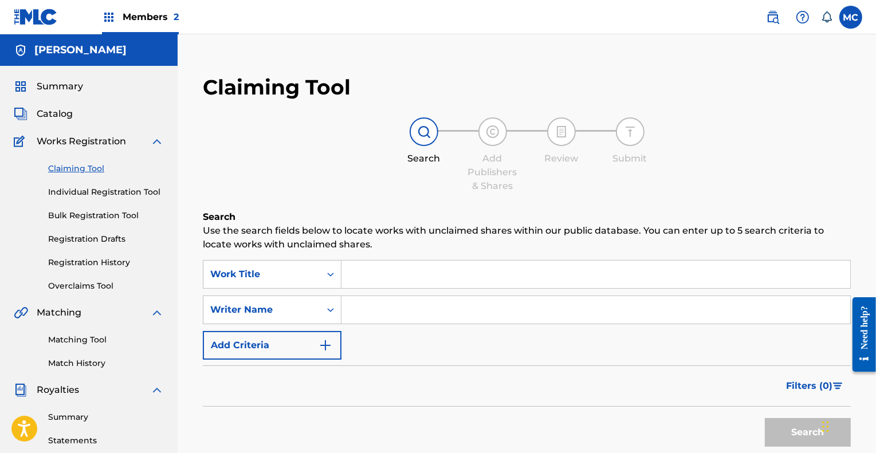
click at [400, 308] on input "Search Form" at bounding box center [595, 309] width 509 height 27
type input "[PERSON_NAME]"
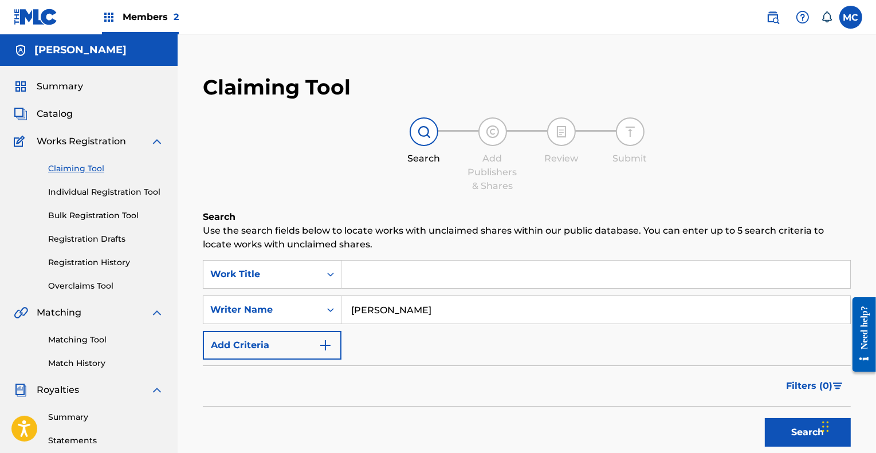
click at [806, 430] on button "Search" at bounding box center [808, 432] width 86 height 29
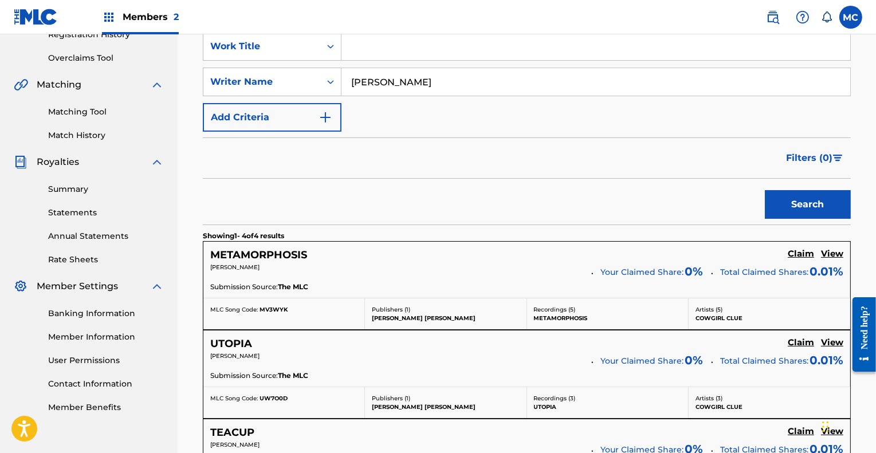
scroll to position [229, 0]
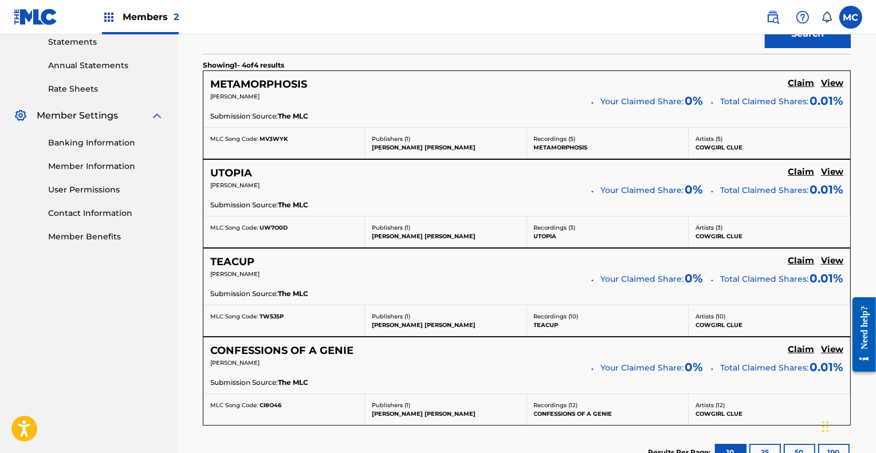
click at [797, 89] on h5 "Claim" at bounding box center [800, 83] width 26 height 11
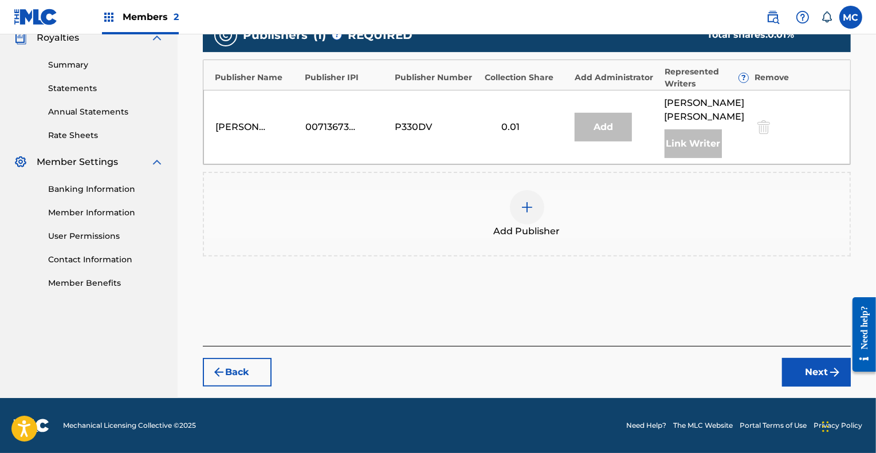
scroll to position [351, 0]
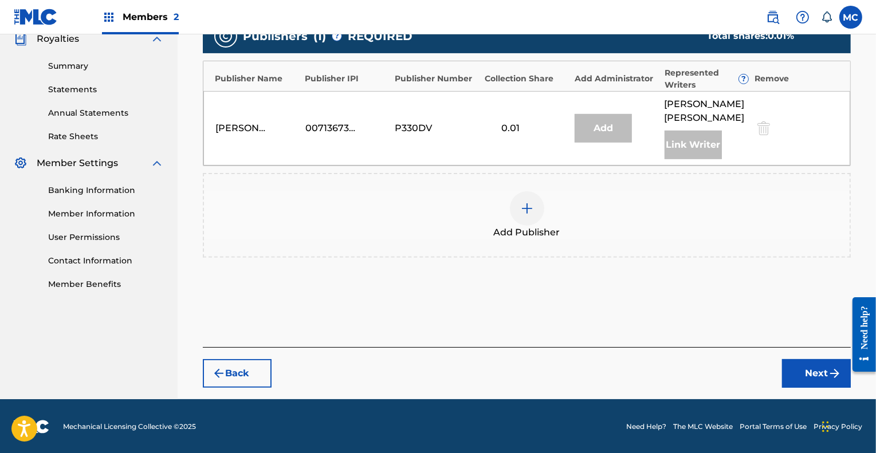
click at [528, 206] on img at bounding box center [527, 209] width 14 height 14
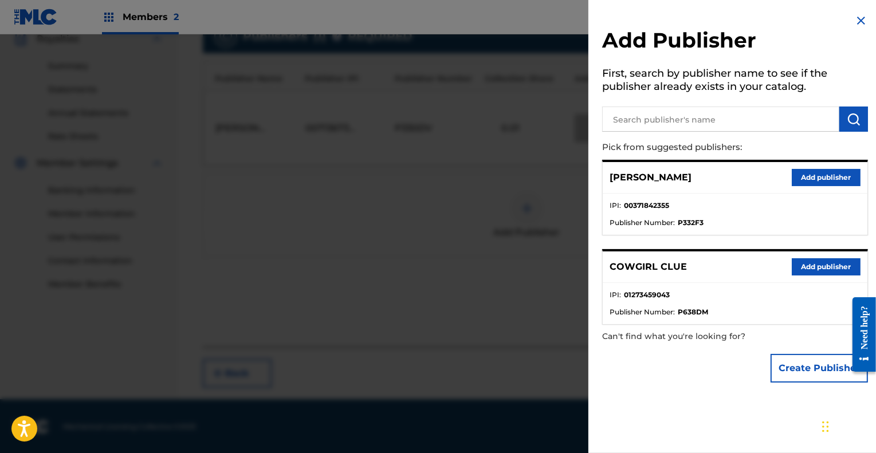
click at [825, 265] on button "Add publisher" at bounding box center [825, 266] width 69 height 17
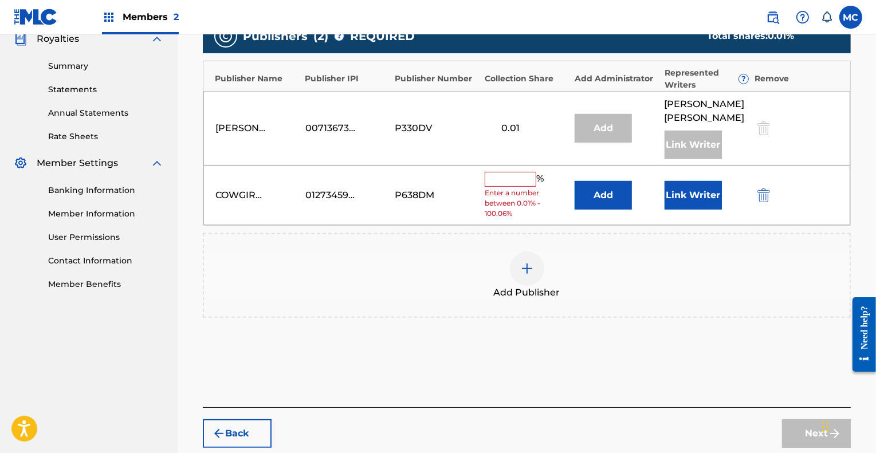
click at [612, 190] on button "Add" at bounding box center [602, 195] width 57 height 29
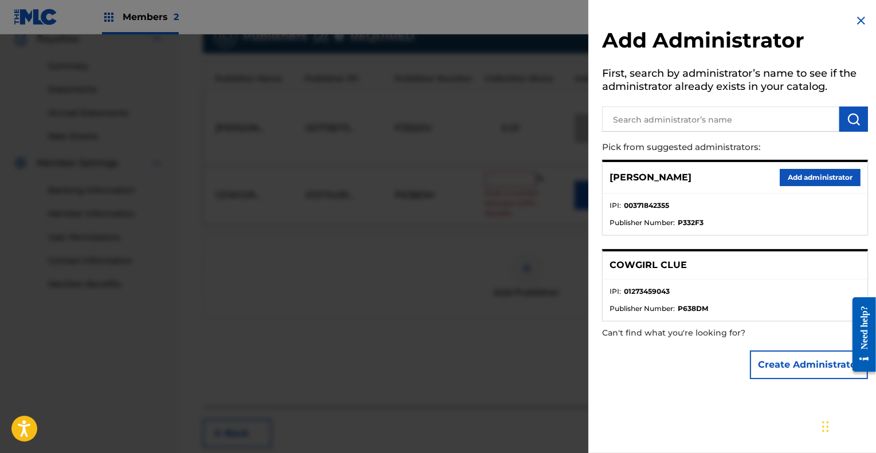
click at [817, 175] on button "Add administrator" at bounding box center [819, 177] width 81 height 17
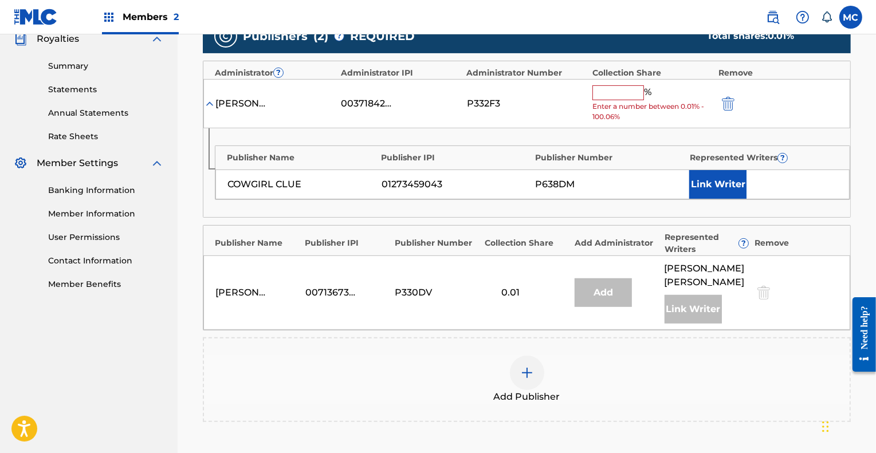
click at [724, 178] on button "Link Writer" at bounding box center [717, 184] width 57 height 29
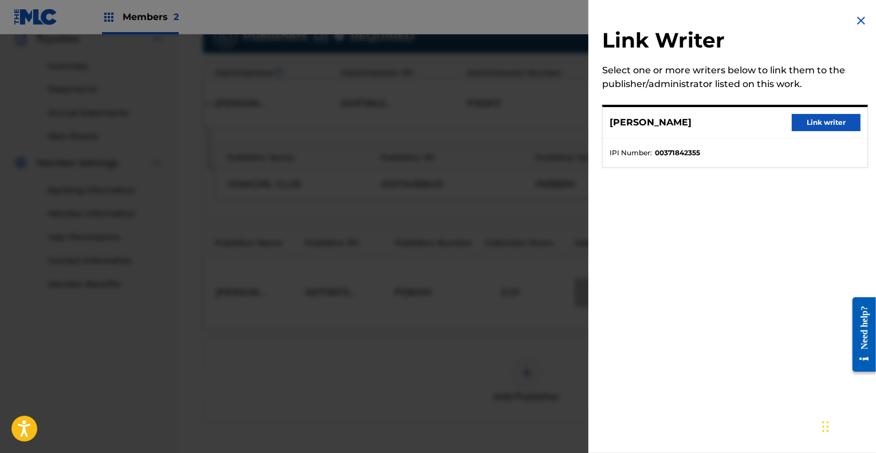
click at [808, 122] on button "Link writer" at bounding box center [825, 122] width 69 height 17
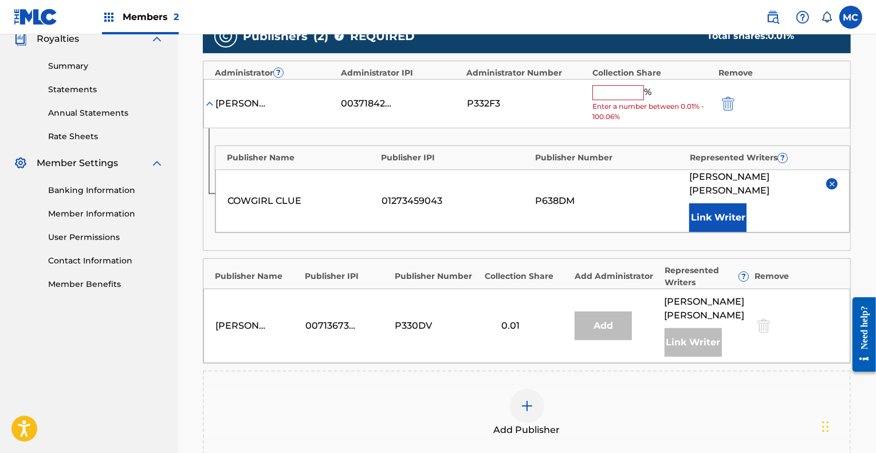
click at [619, 93] on input "text" at bounding box center [618, 92] width 52 height 15
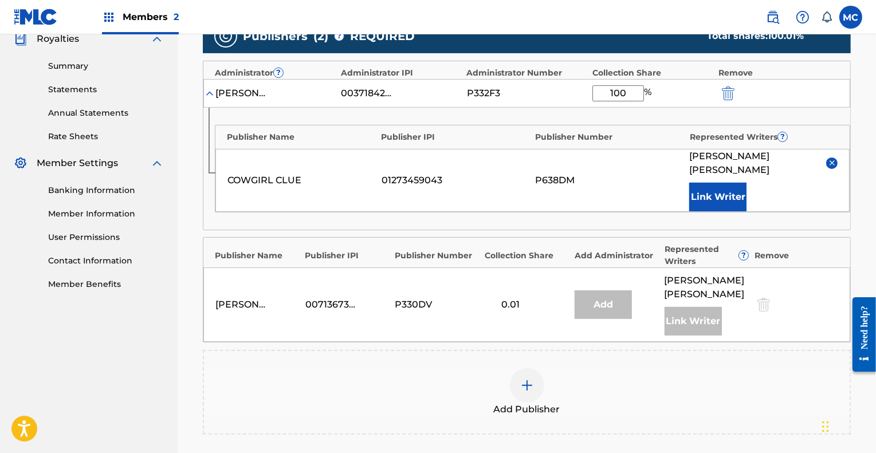
type input "100"
click at [655, 159] on div "COWGIRL CLUE 01273459043 P638DM [PERSON_NAME] Link Writer" at bounding box center [532, 180] width 634 height 63
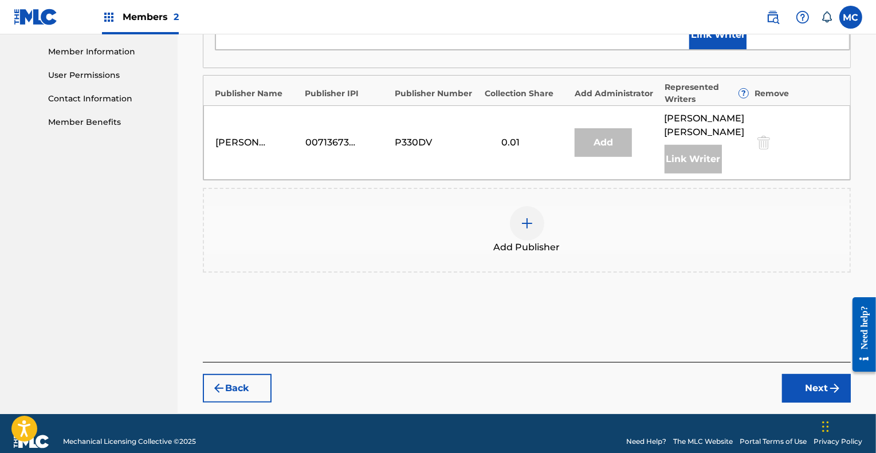
click at [813, 374] on button "Next" at bounding box center [816, 388] width 69 height 29
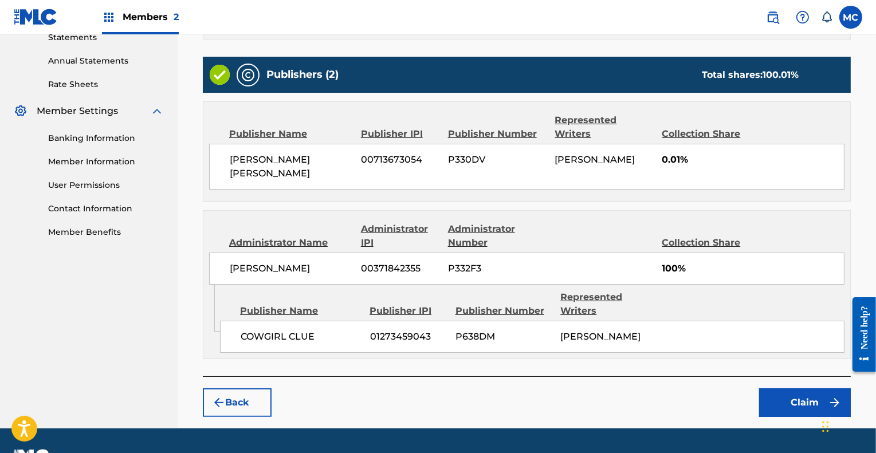
scroll to position [417, 0]
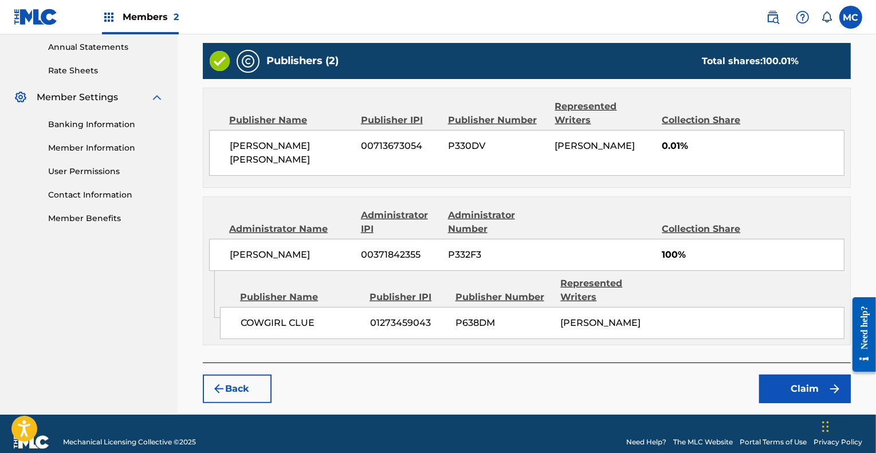
click at [793, 375] on button "Claim" at bounding box center [805, 389] width 92 height 29
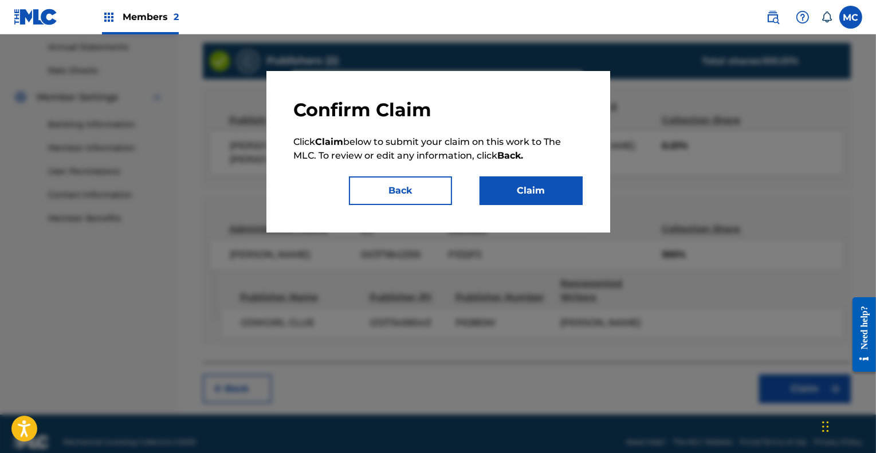
click at [531, 194] on button "Claim" at bounding box center [530, 190] width 103 height 29
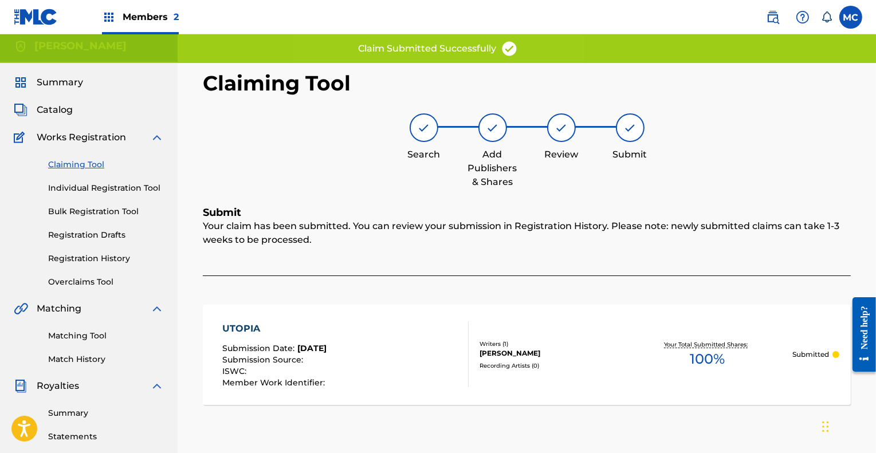
scroll to position [0, 0]
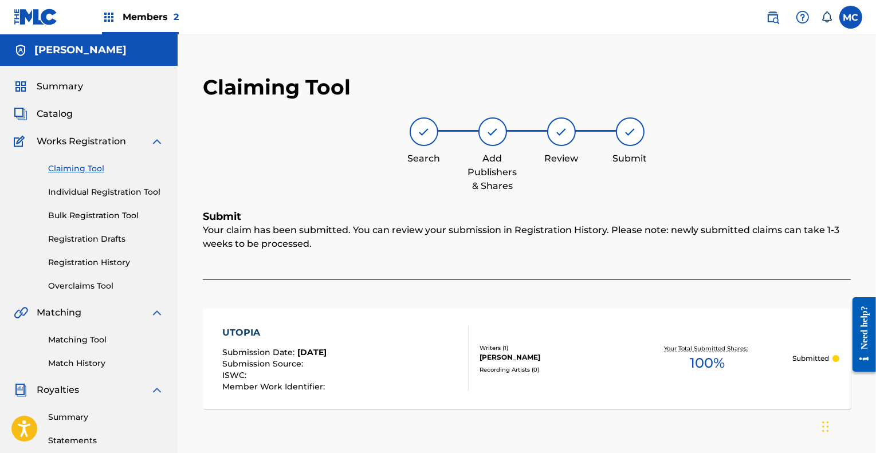
click at [66, 88] on span "Summary" at bounding box center [60, 87] width 46 height 14
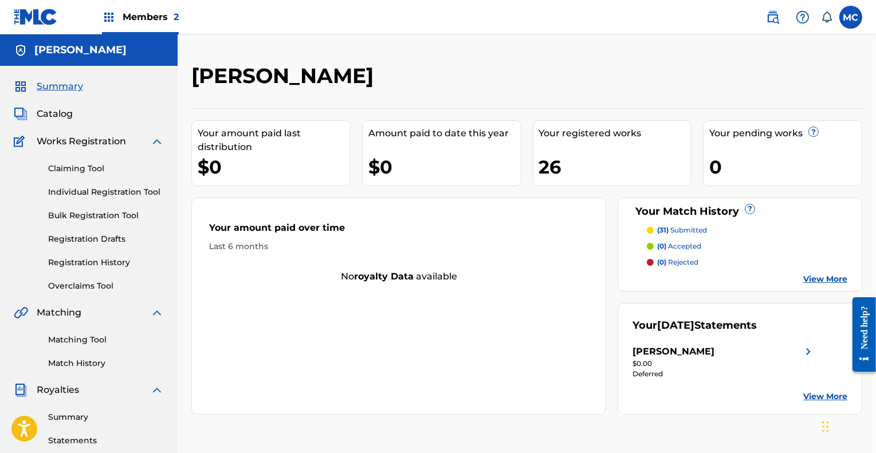
click at [51, 114] on span "Catalog" at bounding box center [55, 114] width 36 height 14
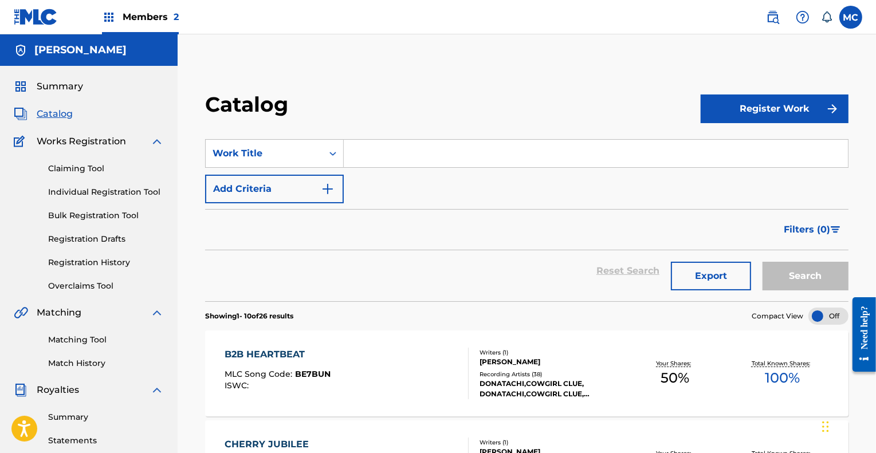
click at [92, 167] on link "Claiming Tool" at bounding box center [106, 169] width 116 height 12
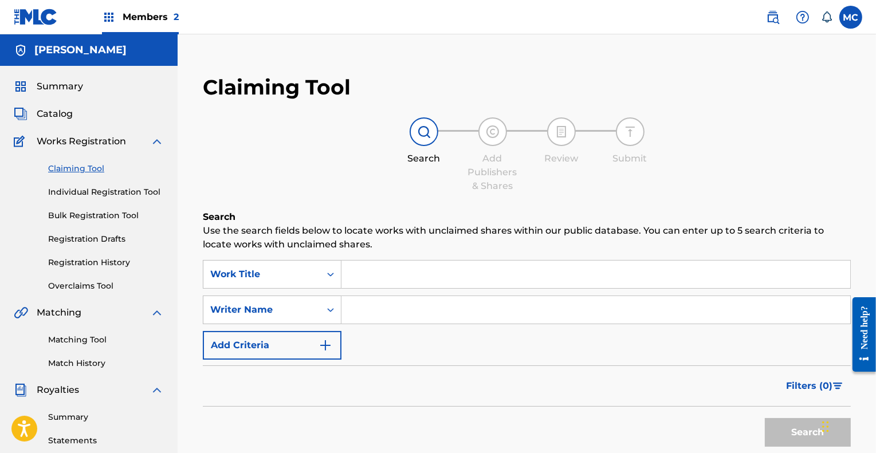
click at [435, 269] on input "Search Form" at bounding box center [595, 274] width 509 height 27
click at [439, 310] on input "Search Form" at bounding box center [595, 309] width 509 height 27
type input "[PERSON_NAME]"
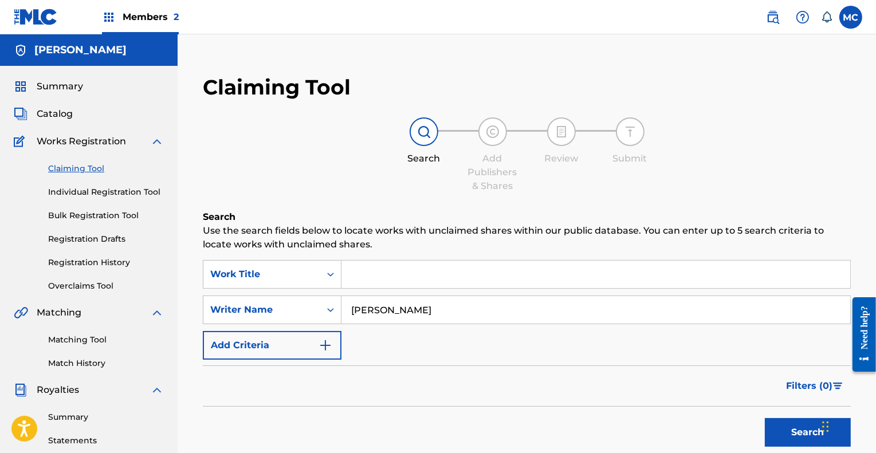
click at [794, 432] on button "Search" at bounding box center [808, 432] width 86 height 29
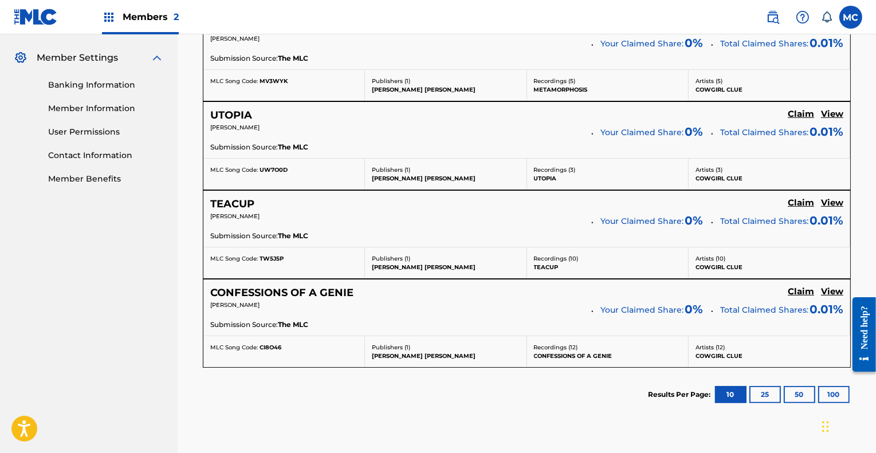
scroll to position [457, 0]
click at [798, 30] on h5 "Claim" at bounding box center [800, 24] width 26 height 11
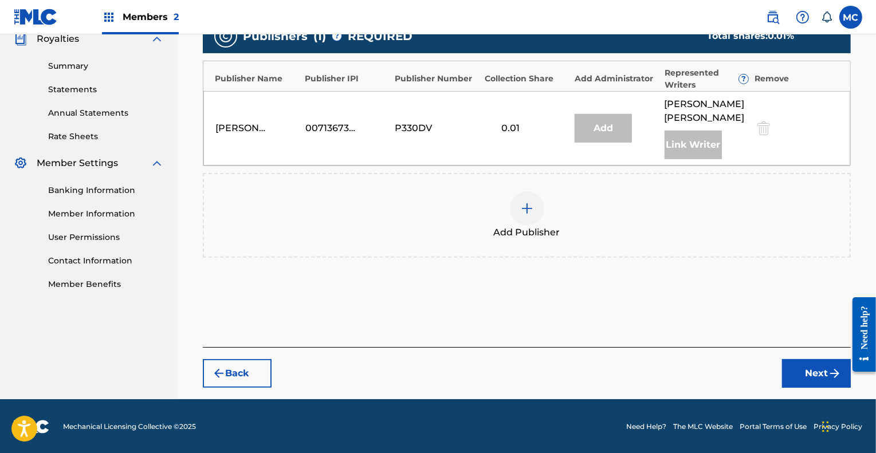
click at [533, 208] on img at bounding box center [527, 209] width 14 height 14
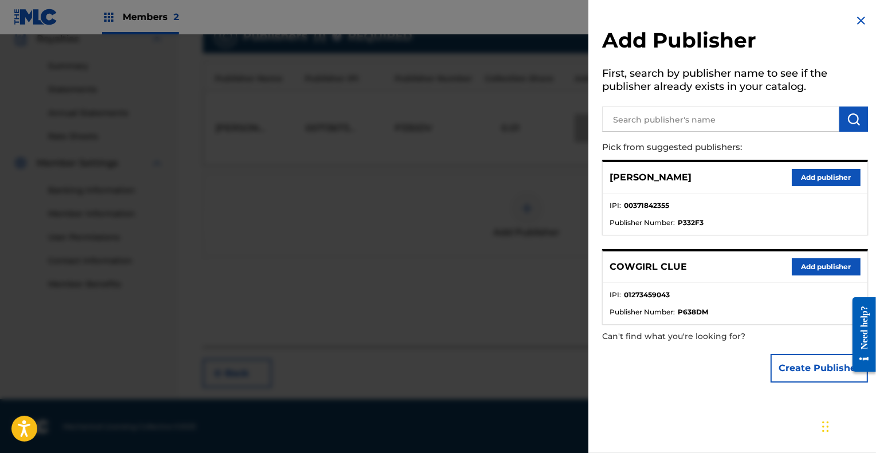
click at [817, 265] on button "Add publisher" at bounding box center [825, 266] width 69 height 17
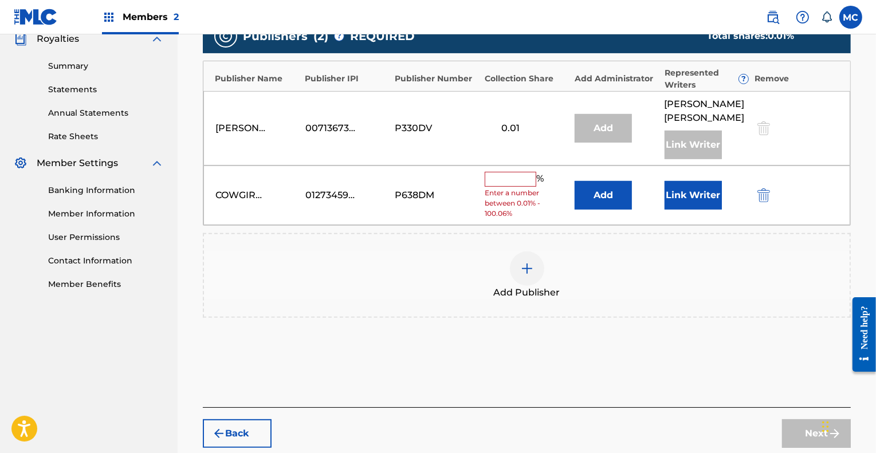
click at [613, 195] on button "Add" at bounding box center [602, 195] width 57 height 29
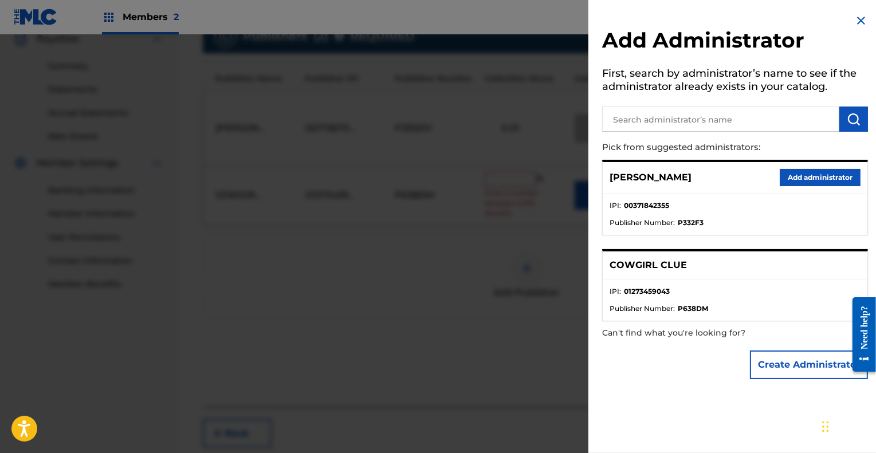
click at [804, 174] on button "Add administrator" at bounding box center [819, 177] width 81 height 17
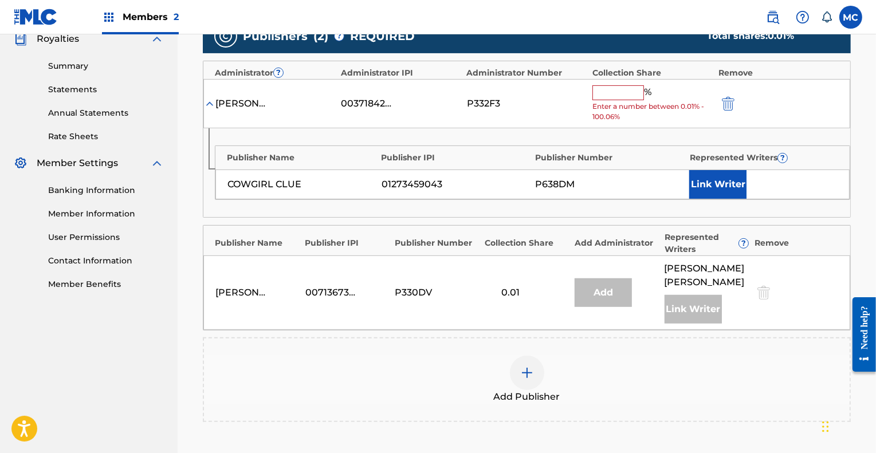
click at [717, 180] on button "Link Writer" at bounding box center [717, 184] width 57 height 29
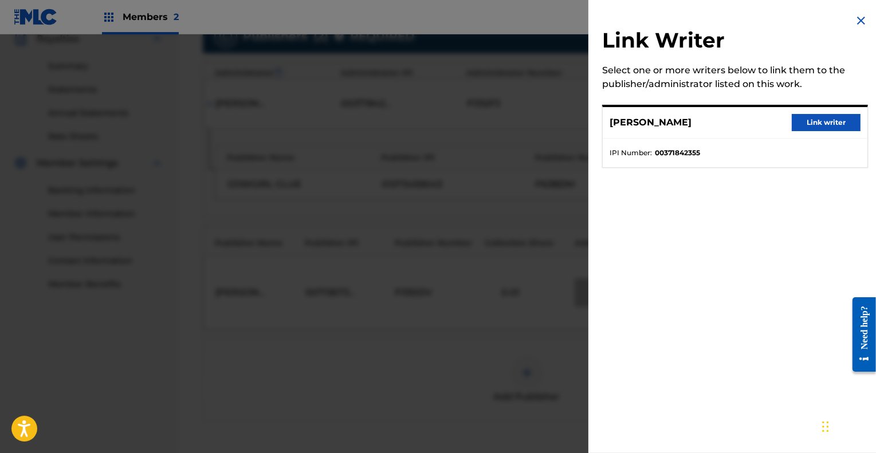
click at [829, 120] on button "Link writer" at bounding box center [825, 122] width 69 height 17
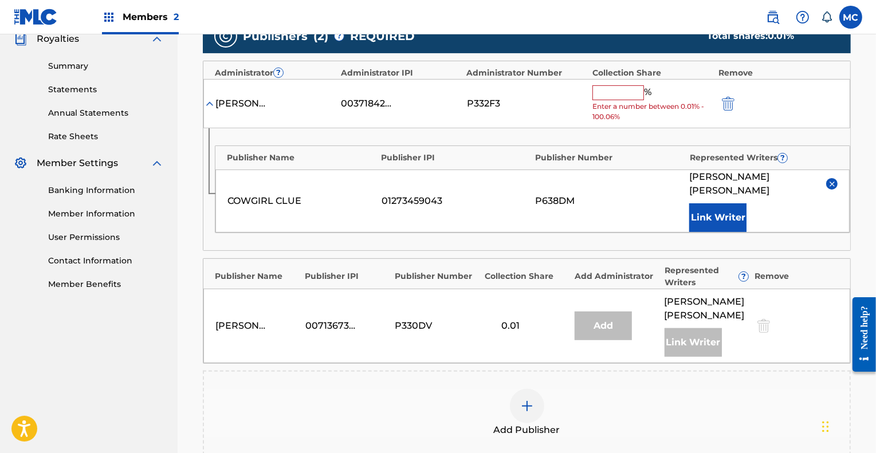
click at [624, 93] on input "text" at bounding box center [618, 92] width 52 height 15
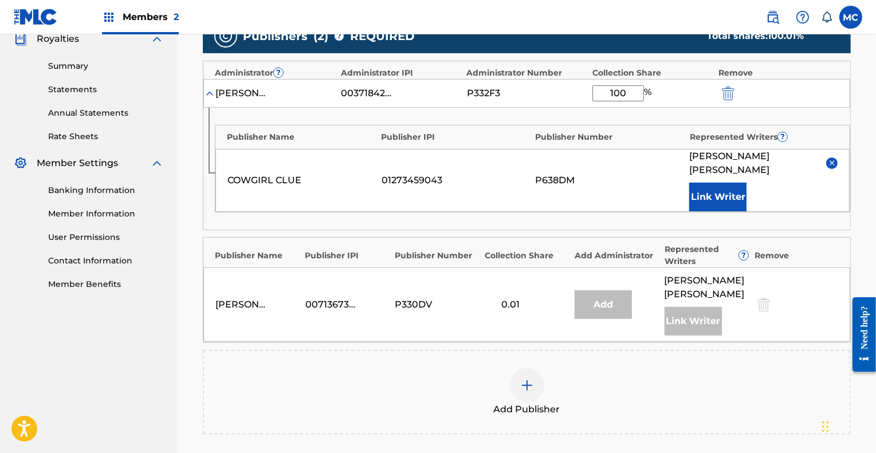
type input "100"
click at [639, 368] on div "Add Publisher" at bounding box center [526, 392] width 645 height 48
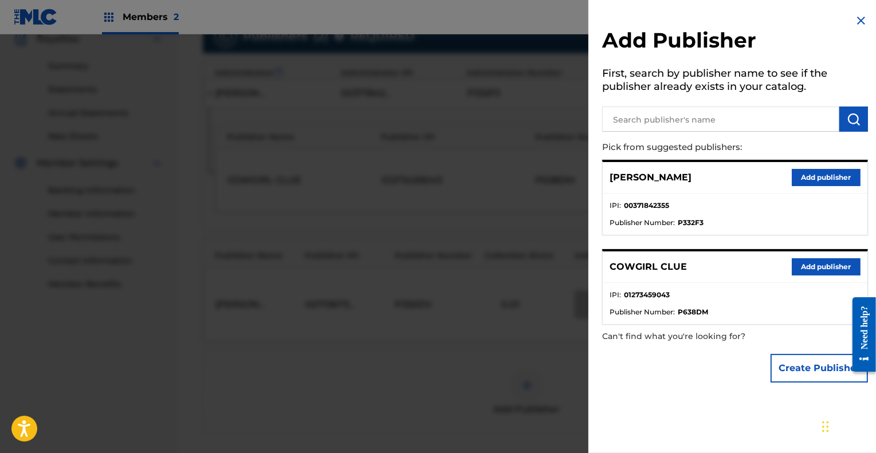
click at [859, 19] on img at bounding box center [861, 21] width 14 height 14
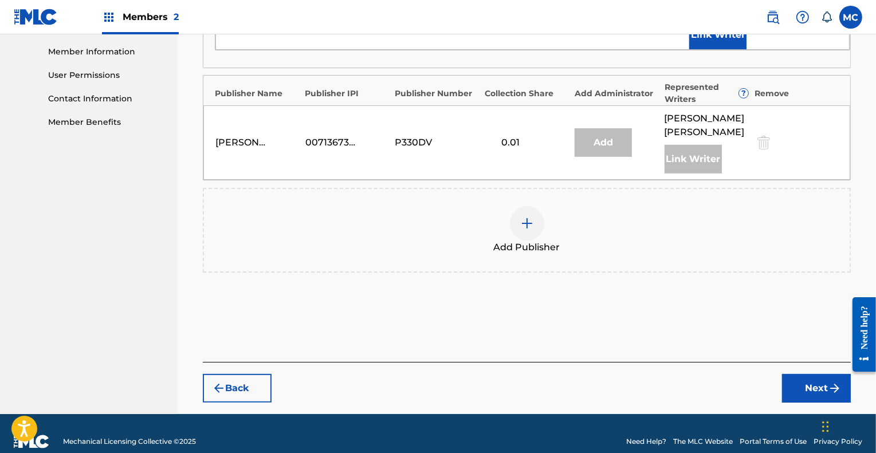
click at [817, 374] on button "Next" at bounding box center [816, 388] width 69 height 29
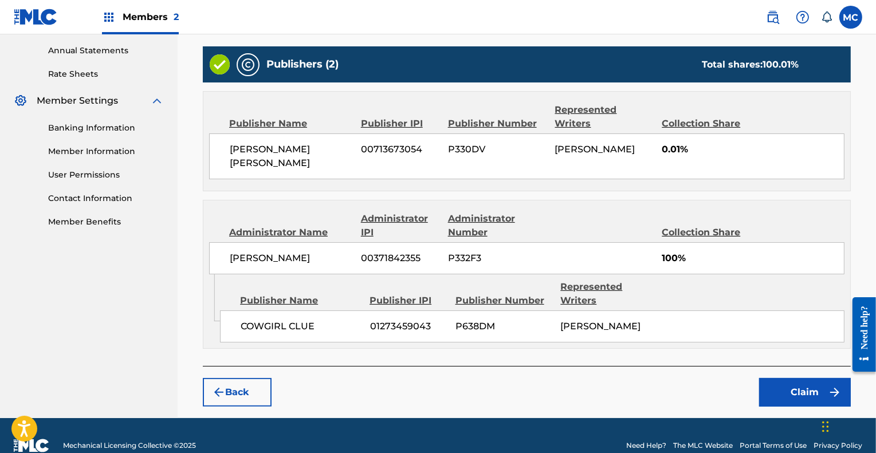
scroll to position [417, 0]
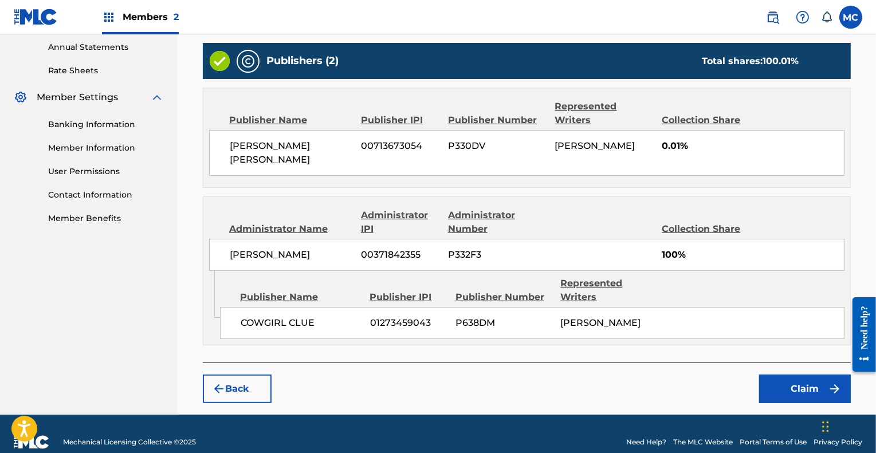
click at [800, 375] on button "Claim" at bounding box center [805, 389] width 92 height 29
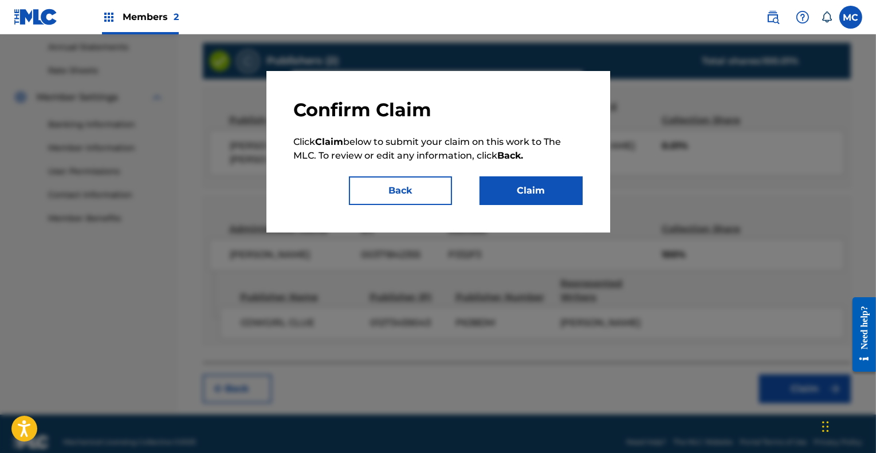
click at [561, 187] on button "Claim" at bounding box center [530, 190] width 103 height 29
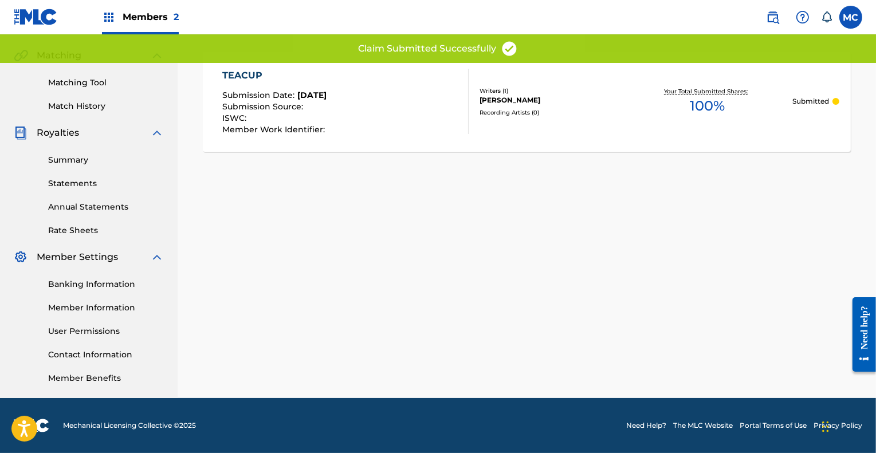
scroll to position [257, 0]
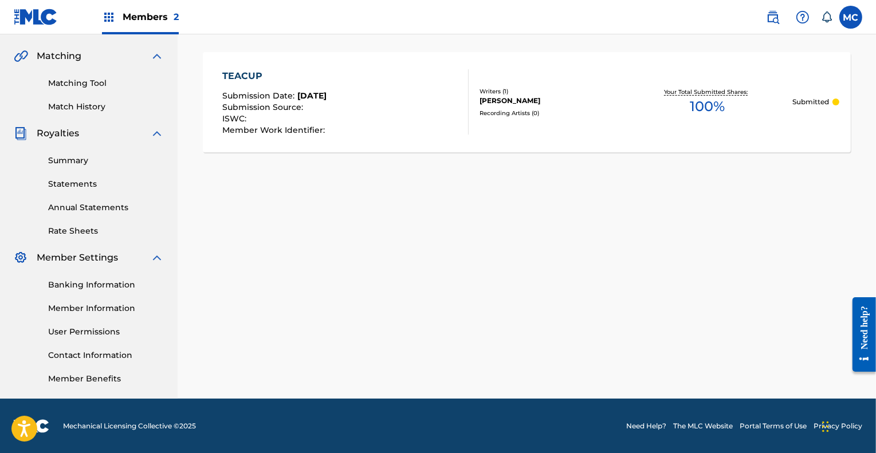
click at [292, 234] on div "Claiming Tool Search Add Publishers & Shares Review Submit Submit Your claim ha…" at bounding box center [527, 102] width 698 height 592
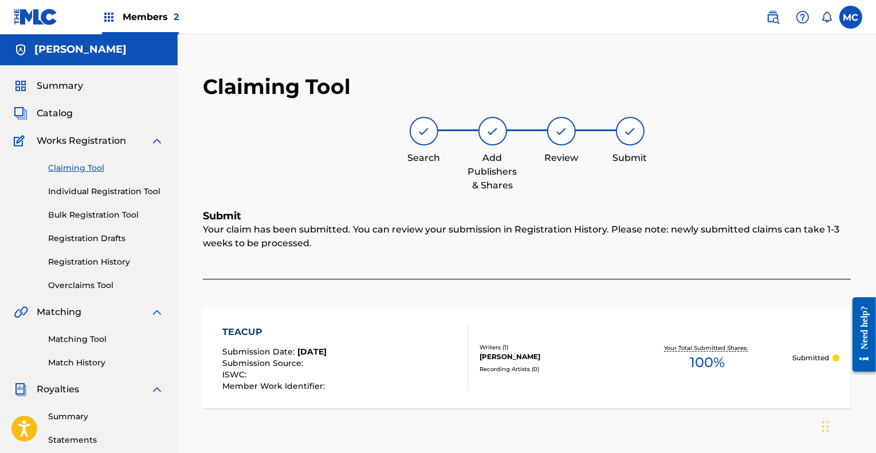
scroll to position [0, 0]
click at [61, 85] on span "Summary" at bounding box center [60, 87] width 46 height 14
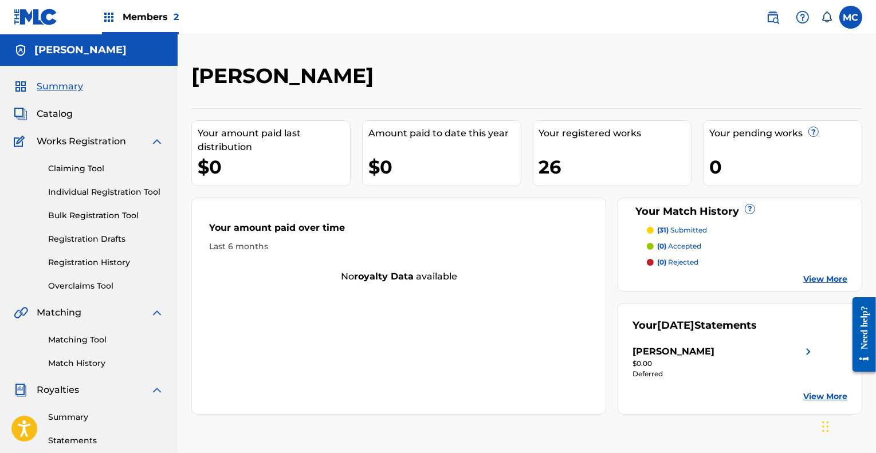
click at [60, 113] on span "Catalog" at bounding box center [55, 114] width 36 height 14
